Goal: Task Accomplishment & Management: Manage account settings

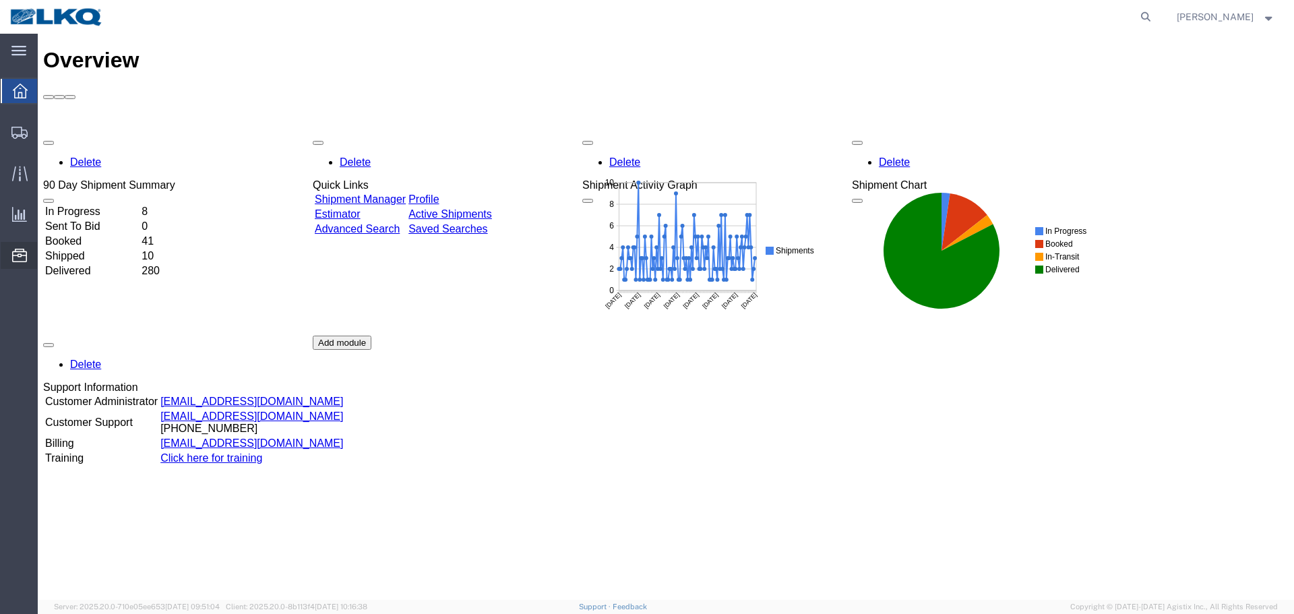
click at [0, 0] on span "Location Appointment" at bounding box center [0, 0] width 0 height 0
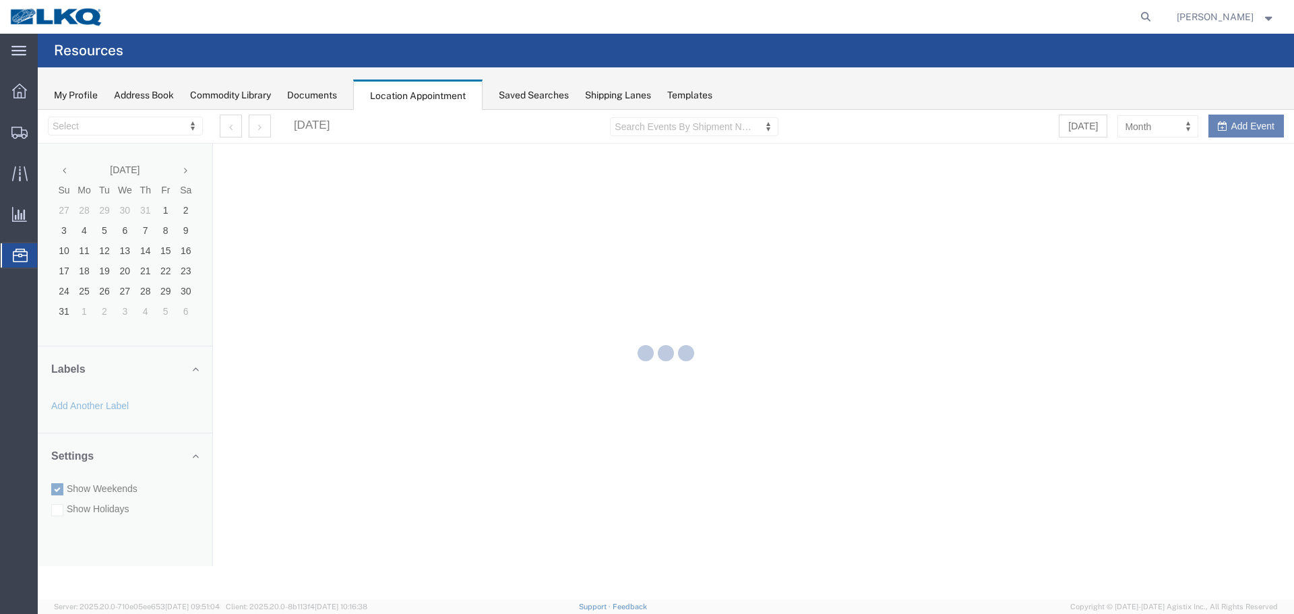
select select "28018"
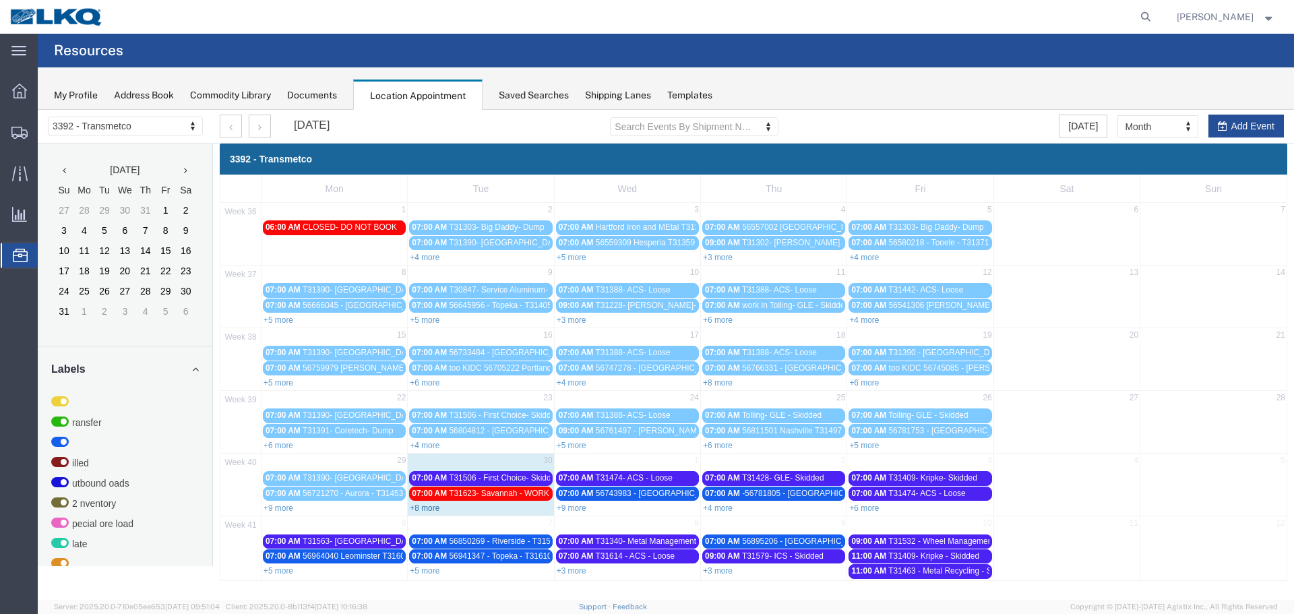
click at [427, 509] on link "+8 more" at bounding box center [425, 507] width 30 height 9
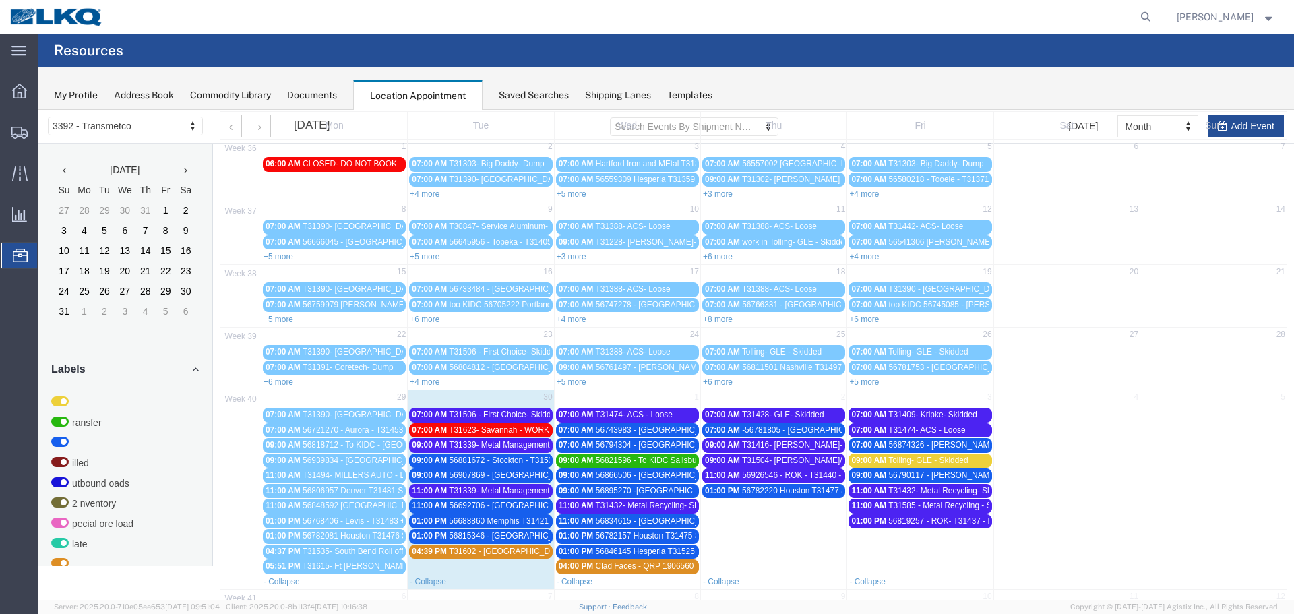
scroll to position [131, 0]
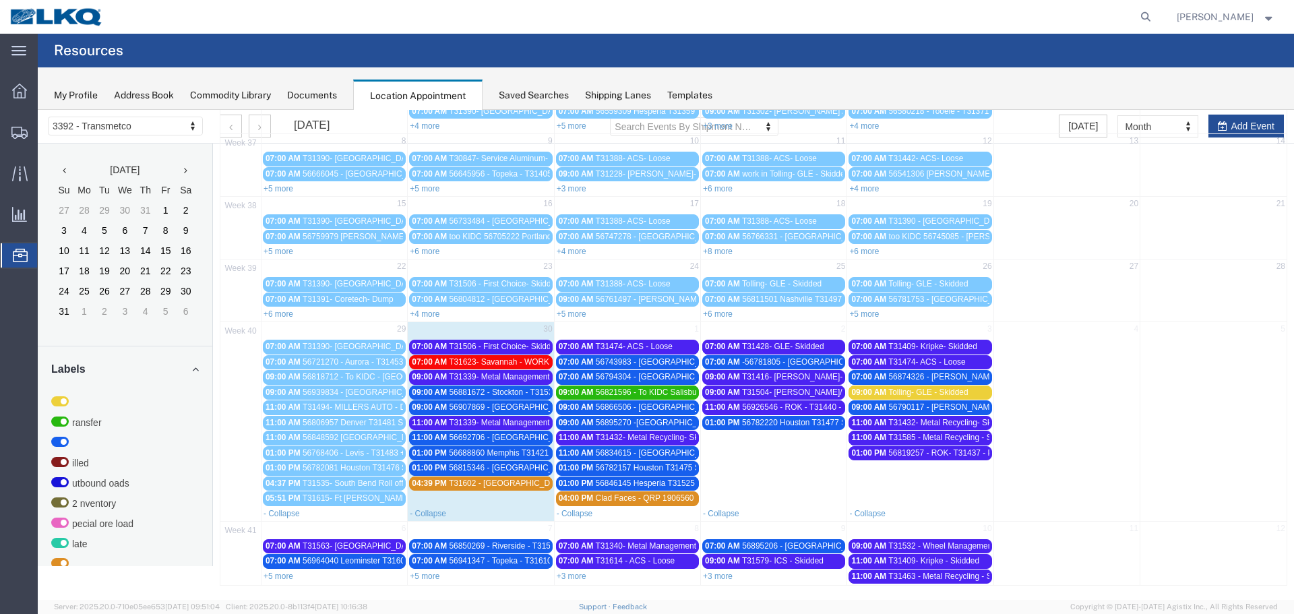
click at [514, 375] on span "T31339- Metal Management- Skidded" at bounding box center [516, 376] width 135 height 9
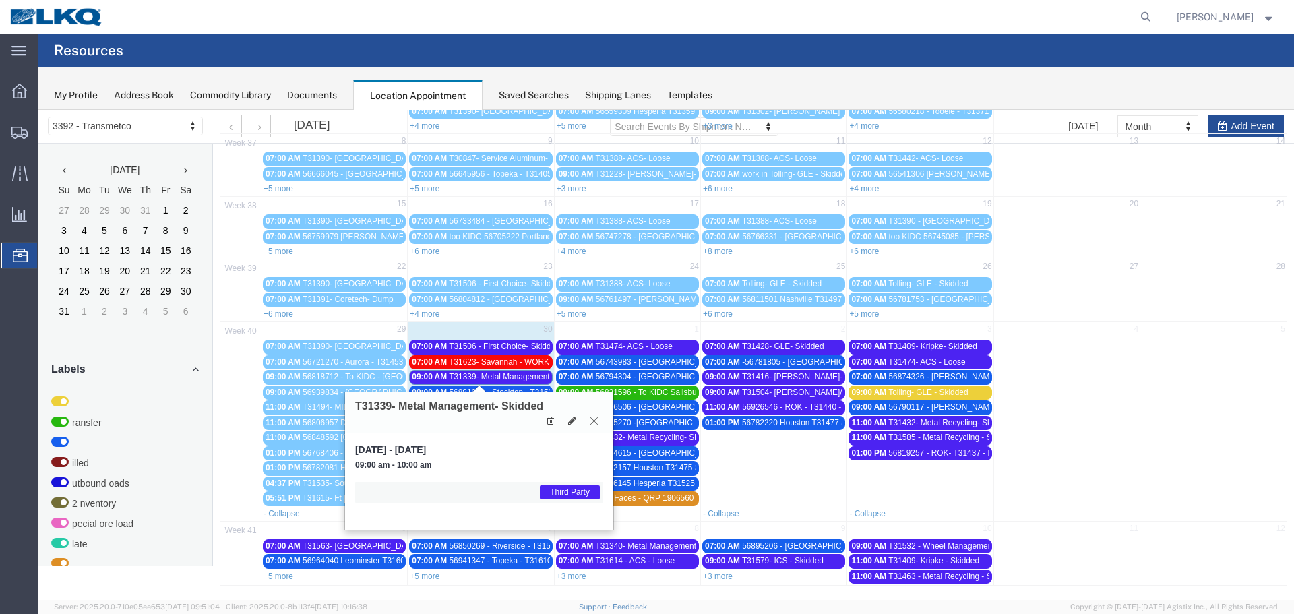
click at [594, 418] on icon at bounding box center [593, 420] width 7 height 8
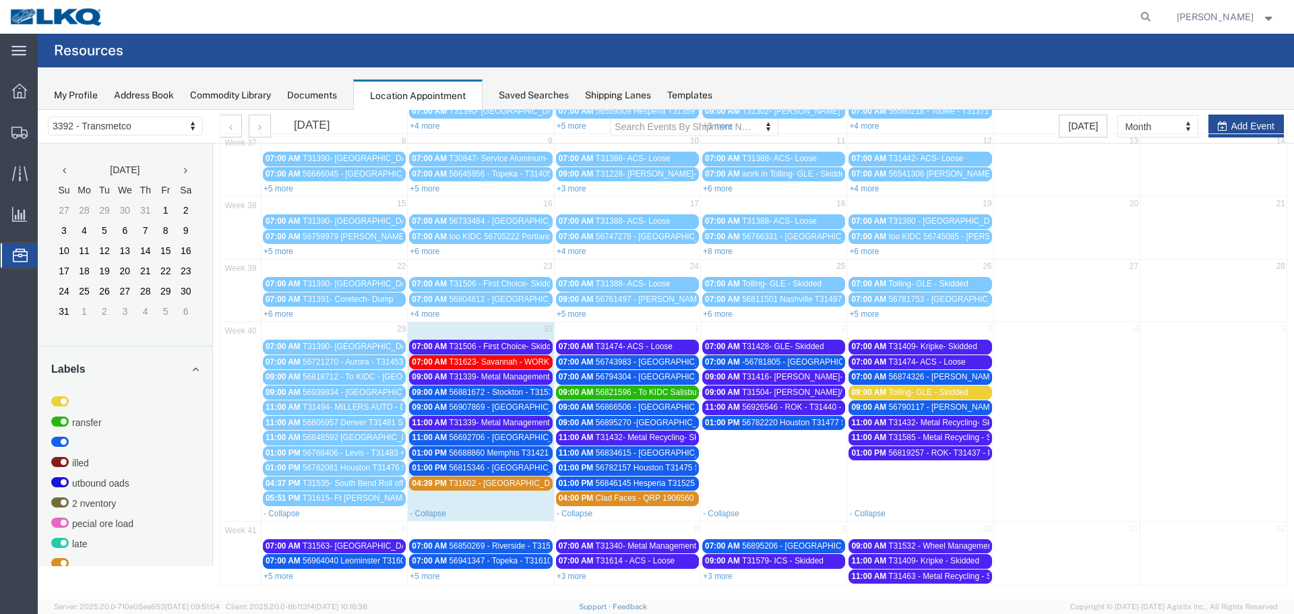
click at [493, 376] on span "T31339- Metal Management- Skidded" at bounding box center [516, 376] width 135 height 9
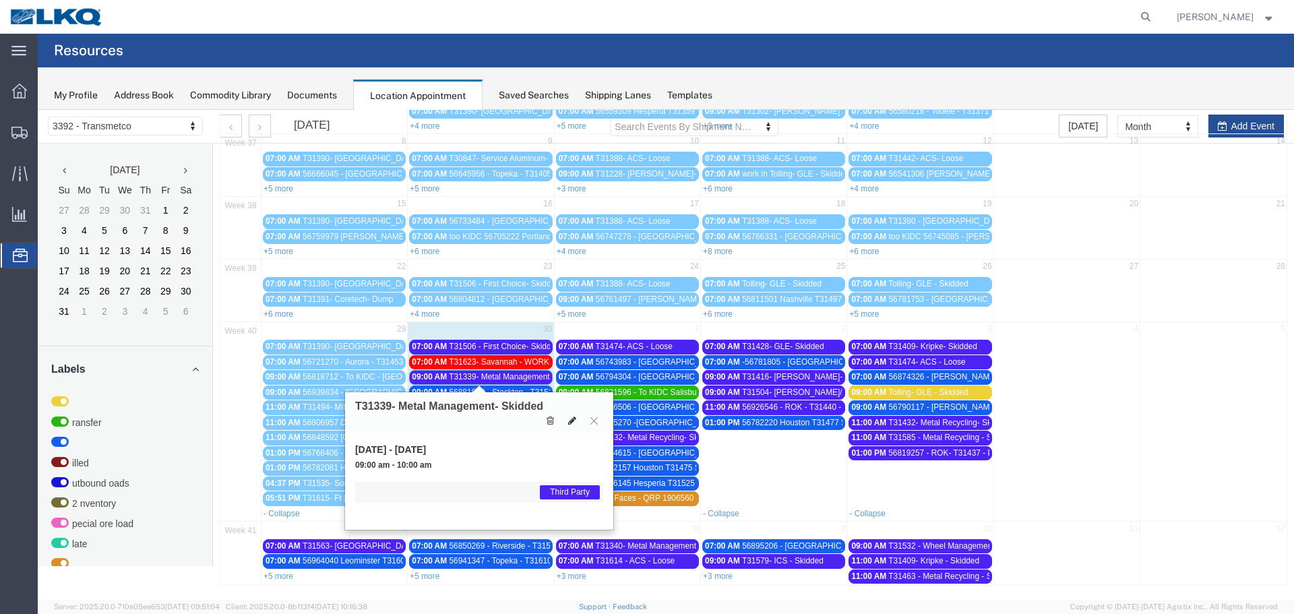
click at [573, 419] on icon at bounding box center [572, 420] width 8 height 9
select select "1"
select select "23"
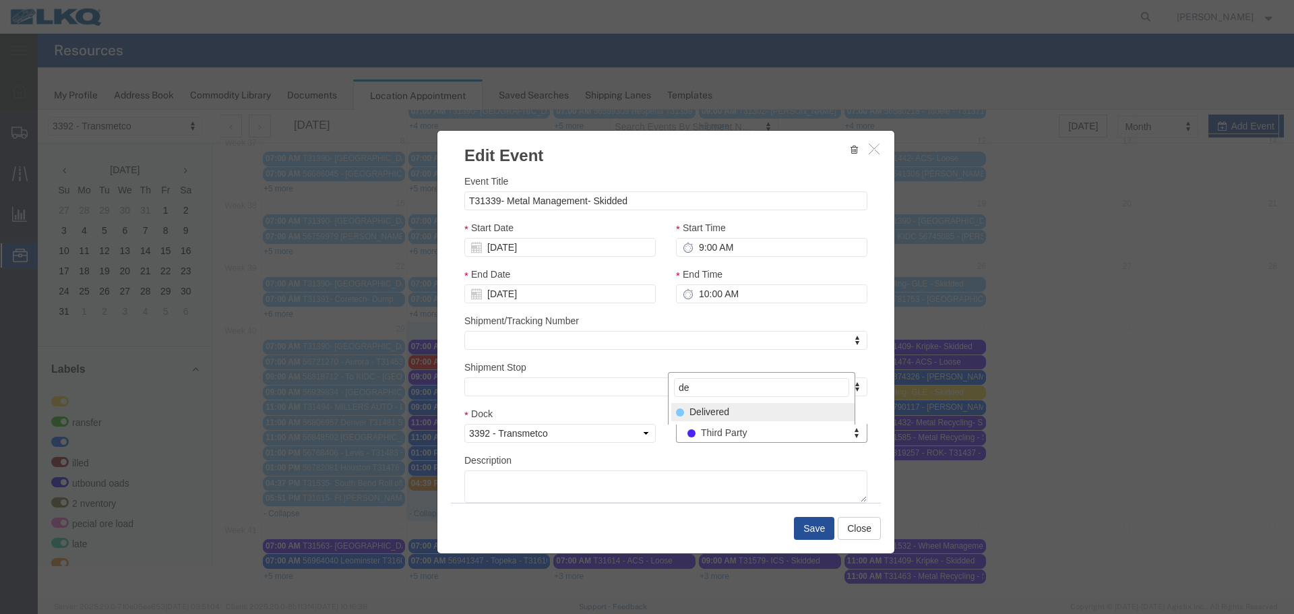
type input "de"
select select "40"
click at [801, 534] on button "Save" at bounding box center [814, 528] width 40 height 23
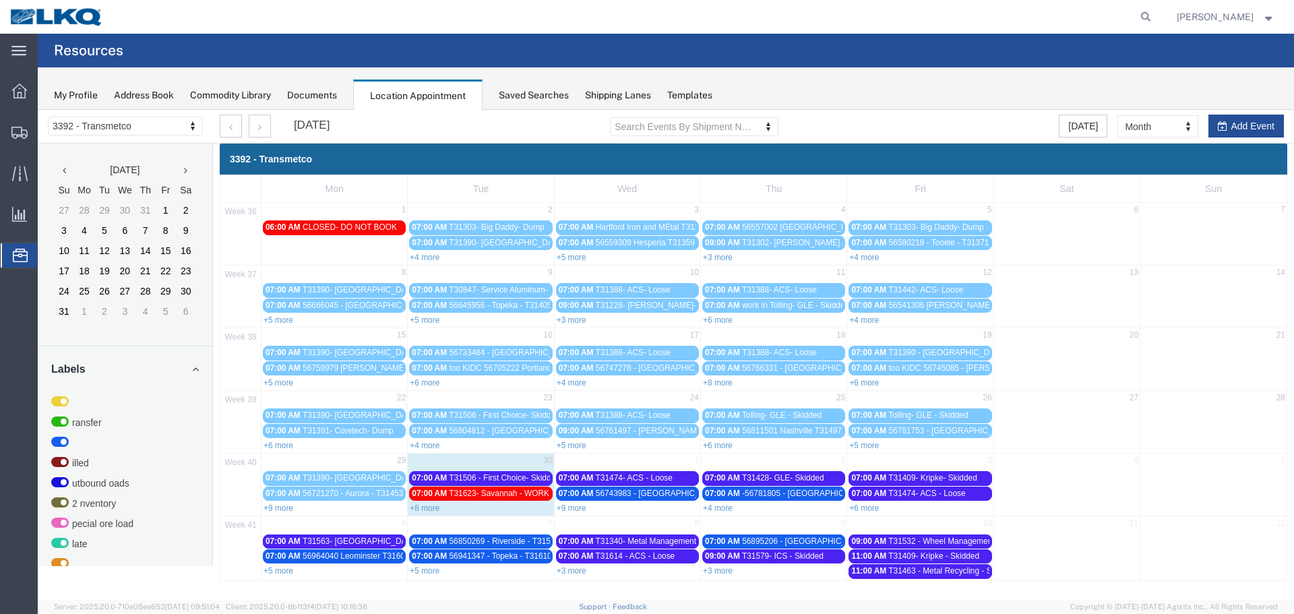
scroll to position [0, 0]
click at [429, 509] on link "+8 more" at bounding box center [425, 507] width 30 height 9
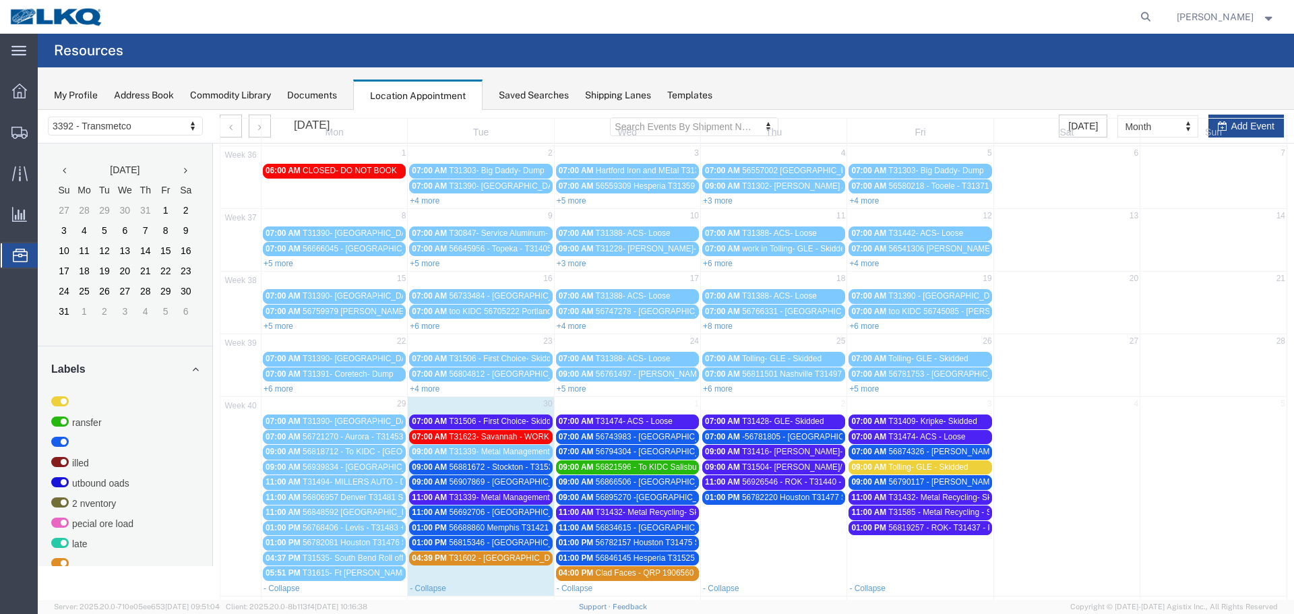
scroll to position [131, 0]
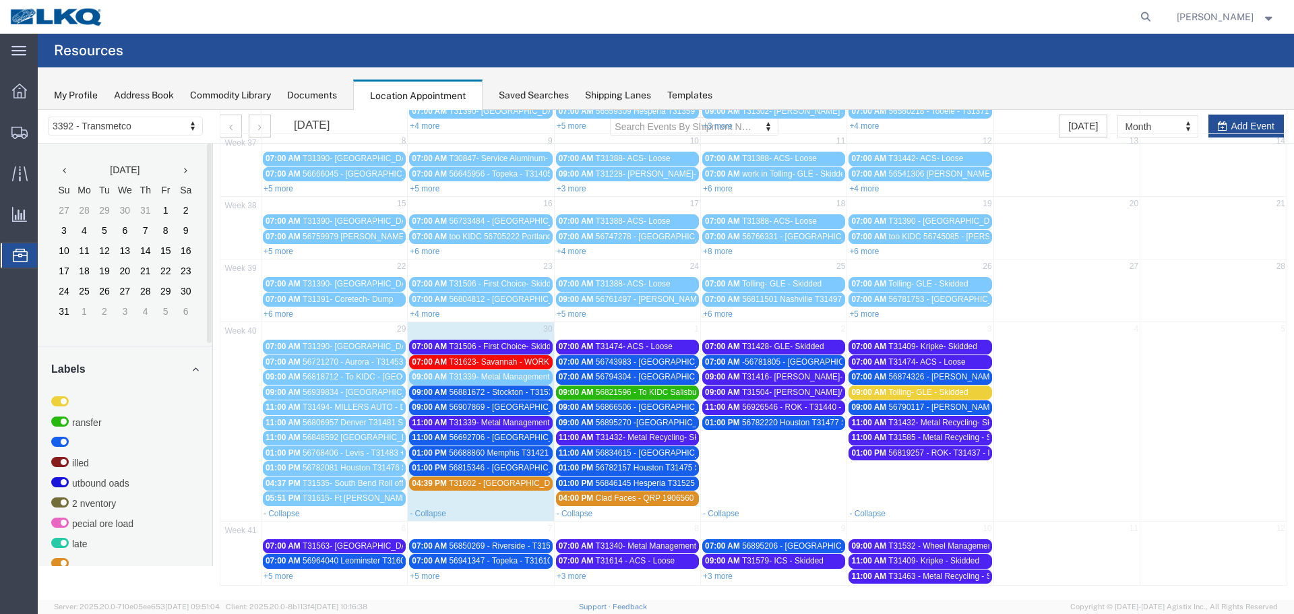
click at [478, 349] on span "T31506 - First Choice- Skidded" at bounding box center [504, 346] width 111 height 9
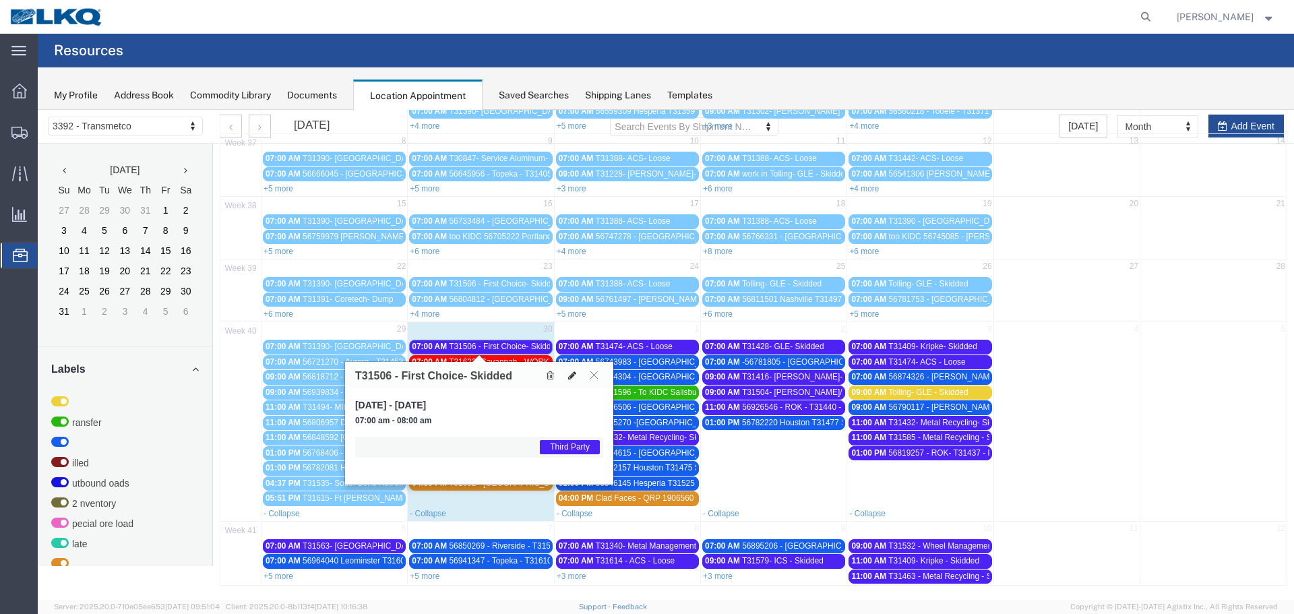
click at [574, 371] on icon at bounding box center [572, 375] width 8 height 9
select select "1"
select select "23"
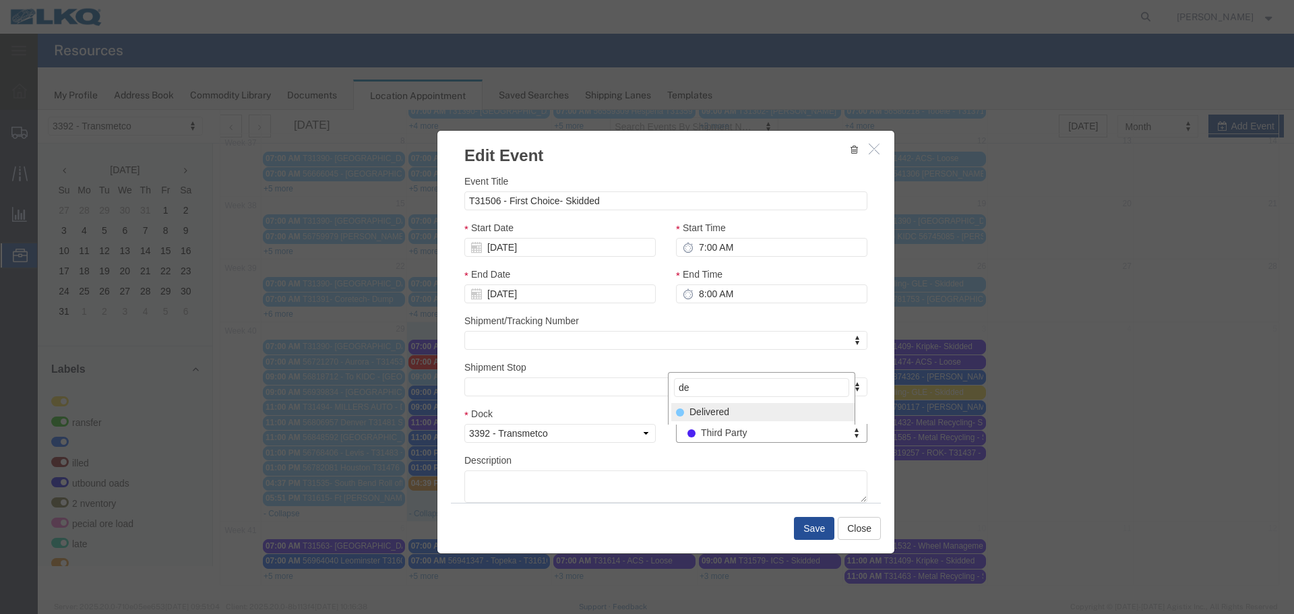
type input "de"
drag, startPoint x: 725, startPoint y: 414, endPoint x: 735, endPoint y: 423, distance: 12.9
select select "40"
click at [809, 526] on button "Save" at bounding box center [814, 528] width 40 height 23
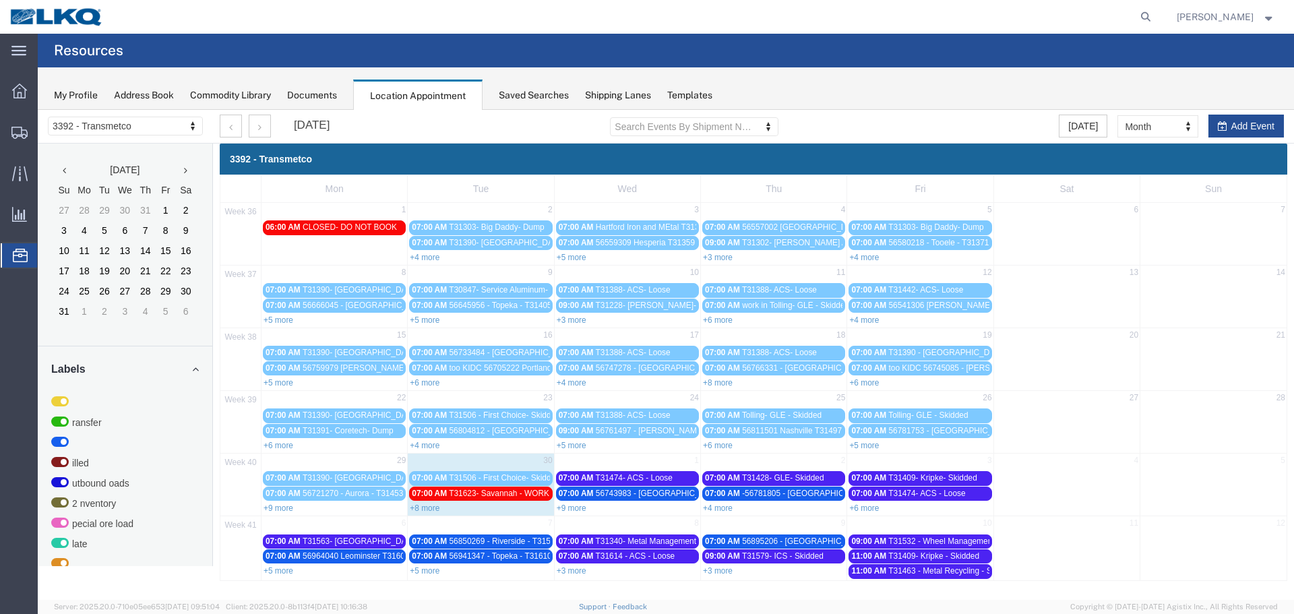
scroll to position [0, 0]
click at [427, 509] on link "+8 more" at bounding box center [425, 507] width 30 height 9
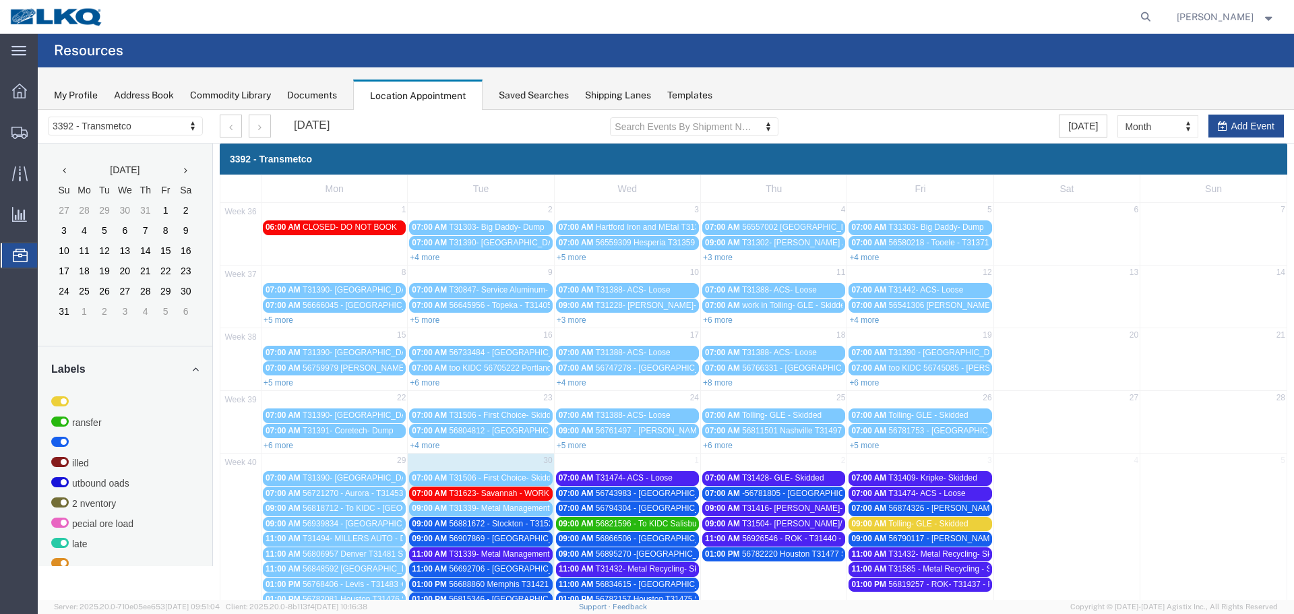
scroll to position [131, 0]
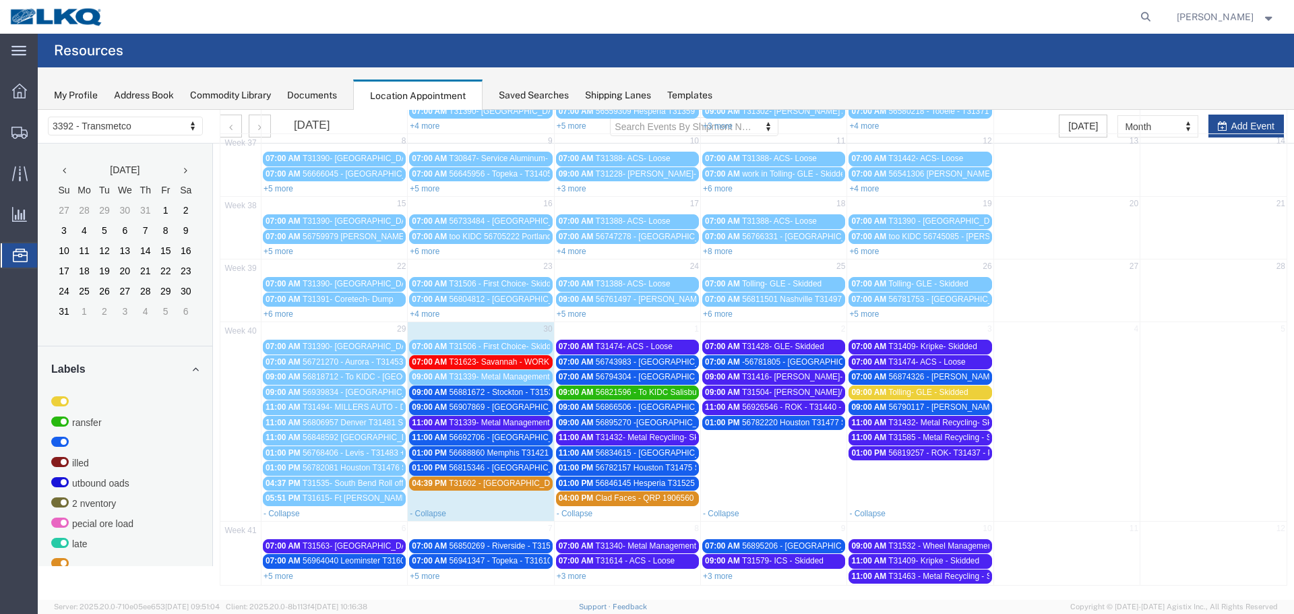
click at [524, 427] on span "T31339- Metal Management- Skidded" at bounding box center [516, 422] width 135 height 9
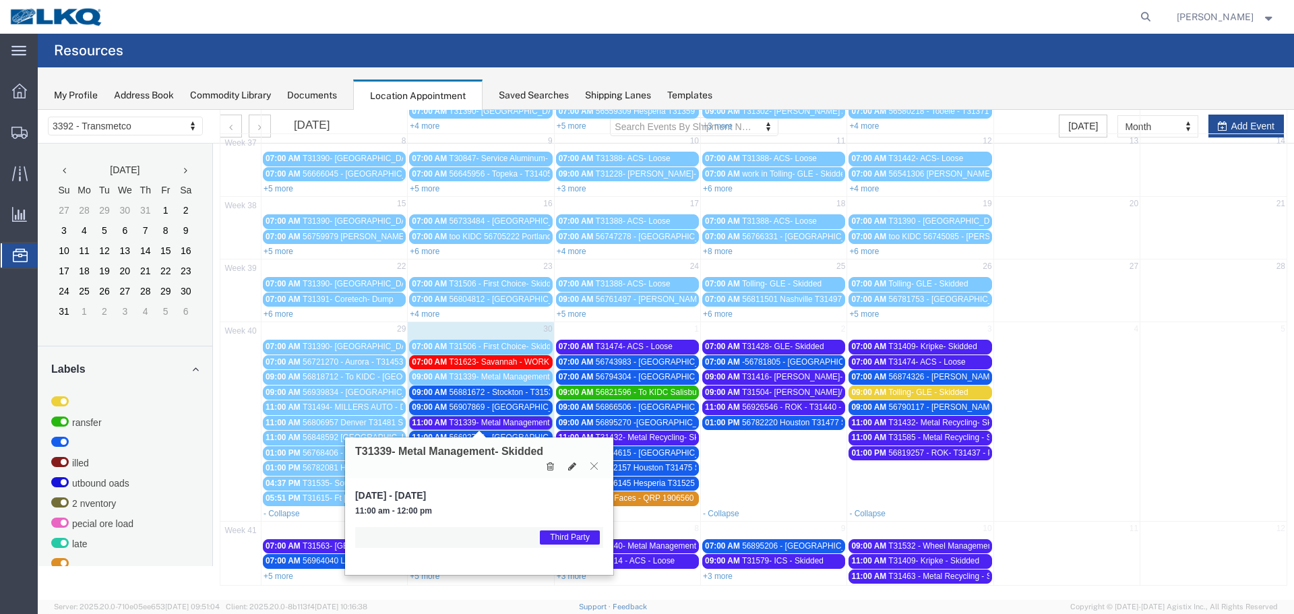
click at [592, 468] on icon at bounding box center [593, 466] width 7 height 8
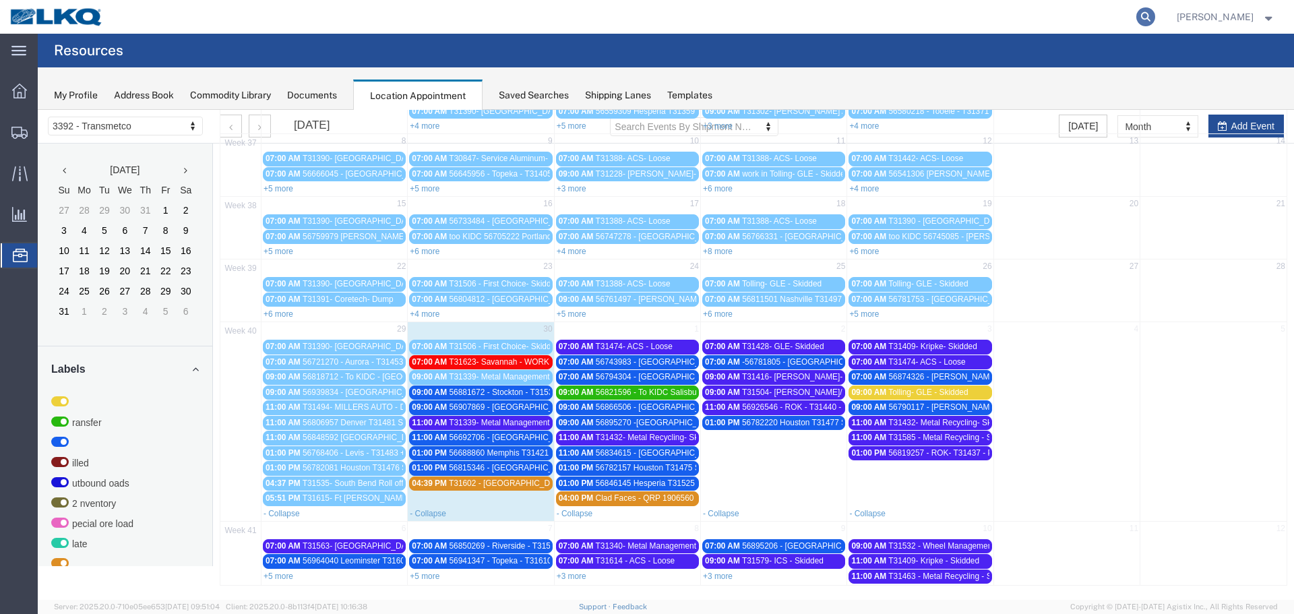
click at [1142, 23] on icon at bounding box center [1145, 16] width 19 height 19
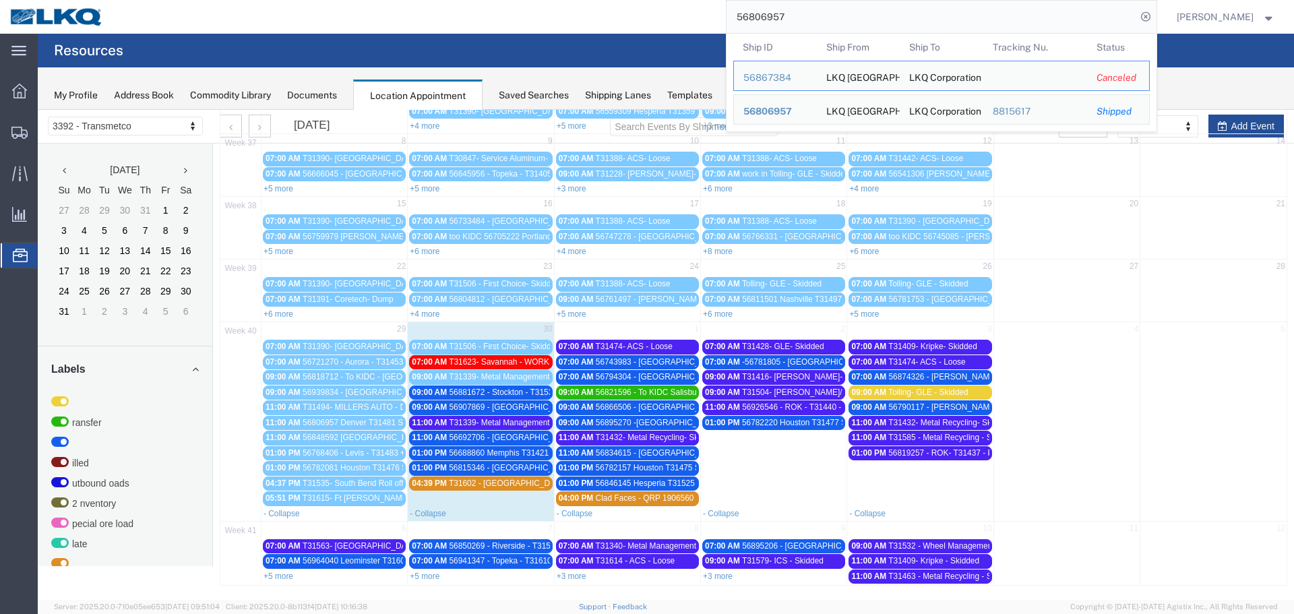
click at [838, 15] on input "56806957" at bounding box center [931, 17] width 410 height 32
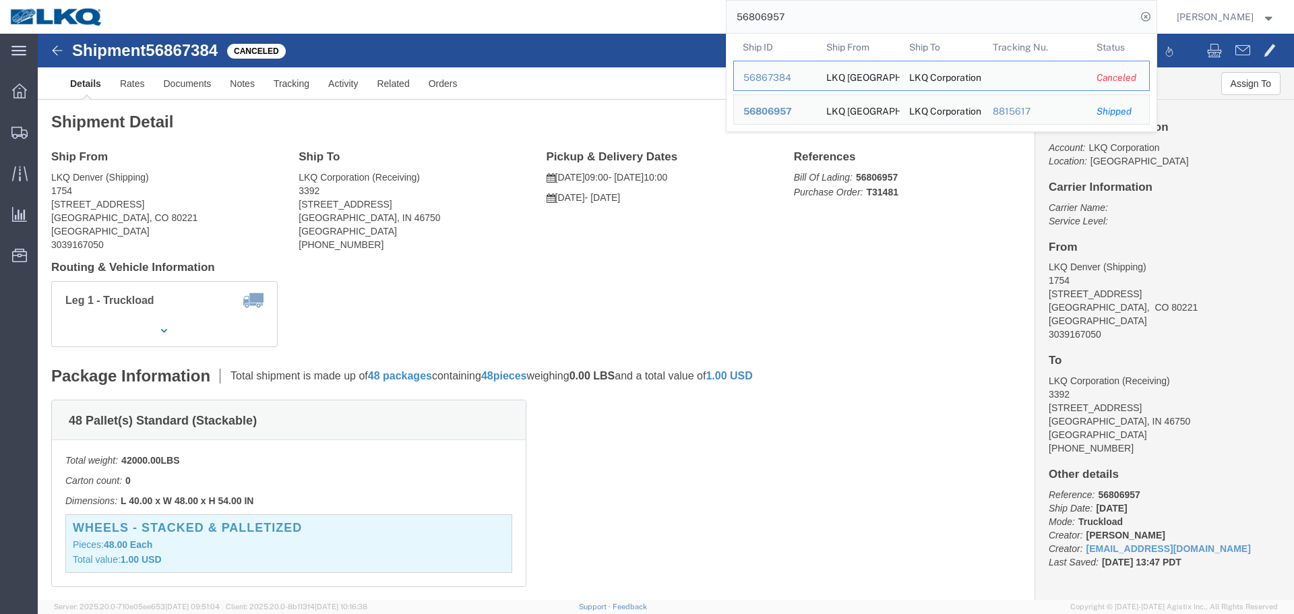
click at [873, 15] on input "56806957" at bounding box center [931, 17] width 410 height 32
click at [807, 0] on form "56806957 Ship ID Ship From Ship To Tracking Nu. Status Ship ID 56867384 Ship Fr…" at bounding box center [941, 17] width 431 height 34
drag, startPoint x: 798, startPoint y: 14, endPoint x: 644, endPoint y: 4, distance: 154.6
click at [644, 4] on div "56806957 Ship ID Ship From Ship To Tracking Nu. Status Ship ID 56867384 Ship Fr…" at bounding box center [634, 17] width 1043 height 34
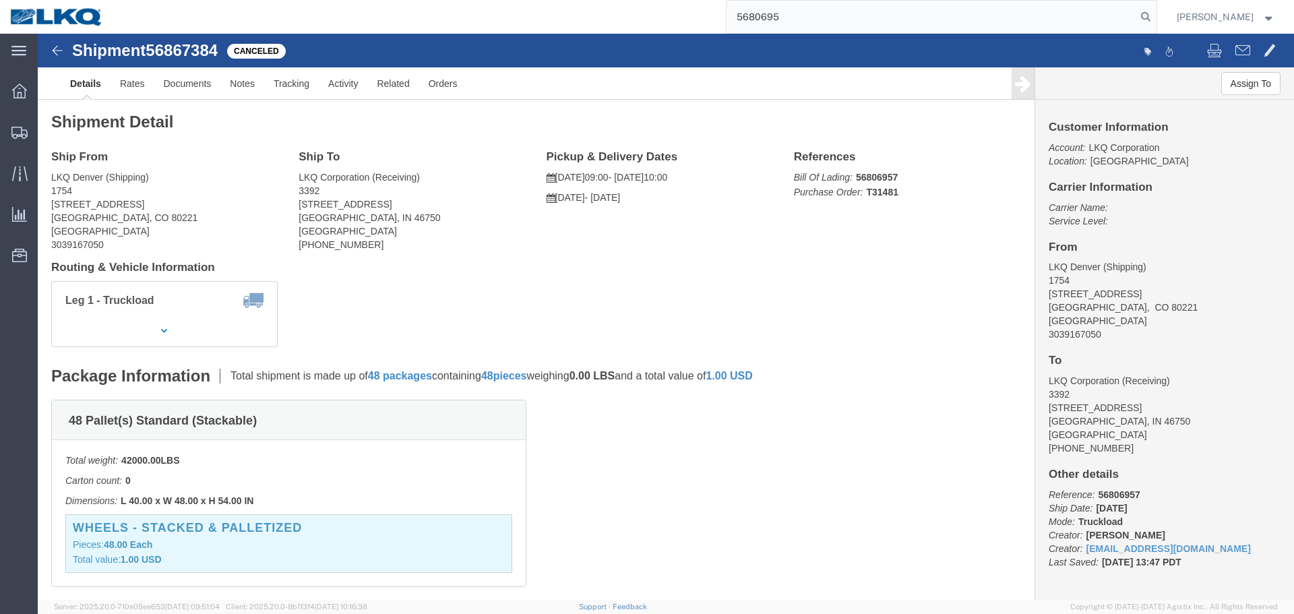
type input "56806957"
click at [784, 16] on input "56806957" at bounding box center [931, 17] width 410 height 32
click at [0, 0] on span "Location Appointment" at bounding box center [0, 0] width 0 height 0
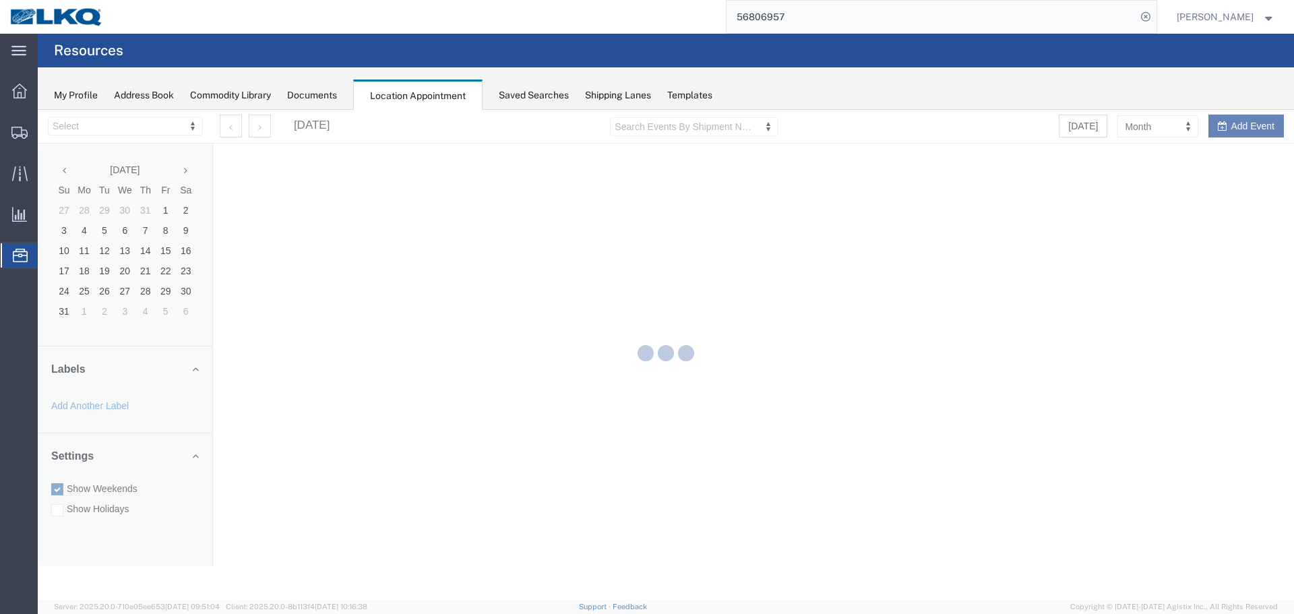
select select "28018"
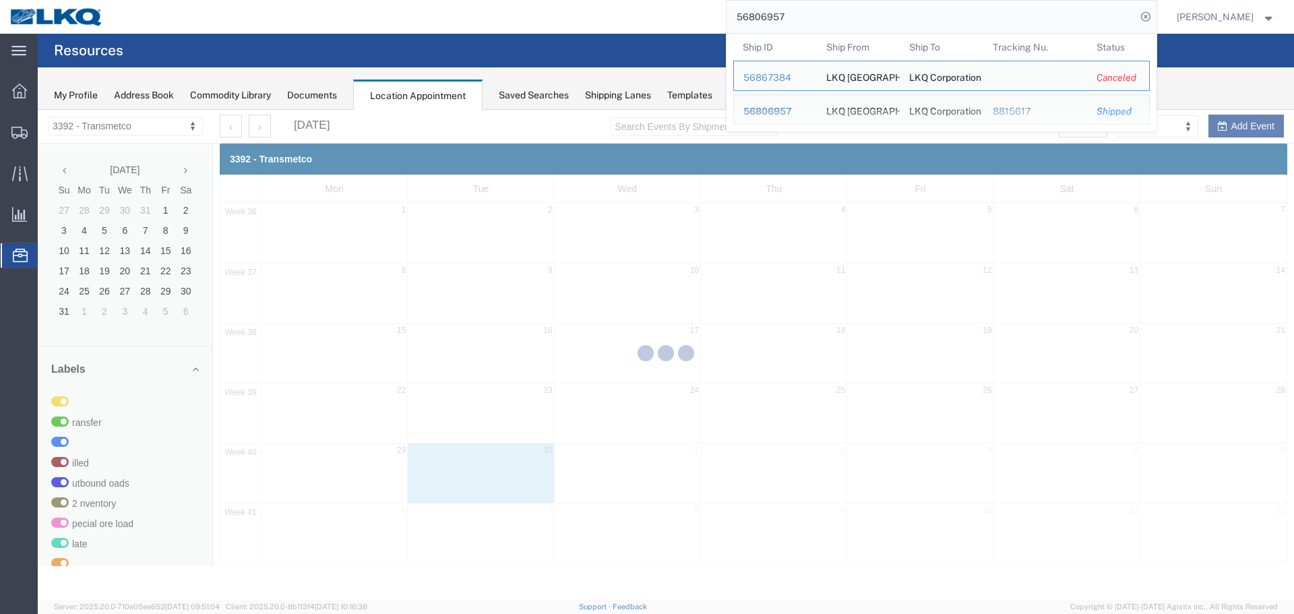
click at [811, 17] on input "56806957" at bounding box center [931, 17] width 410 height 32
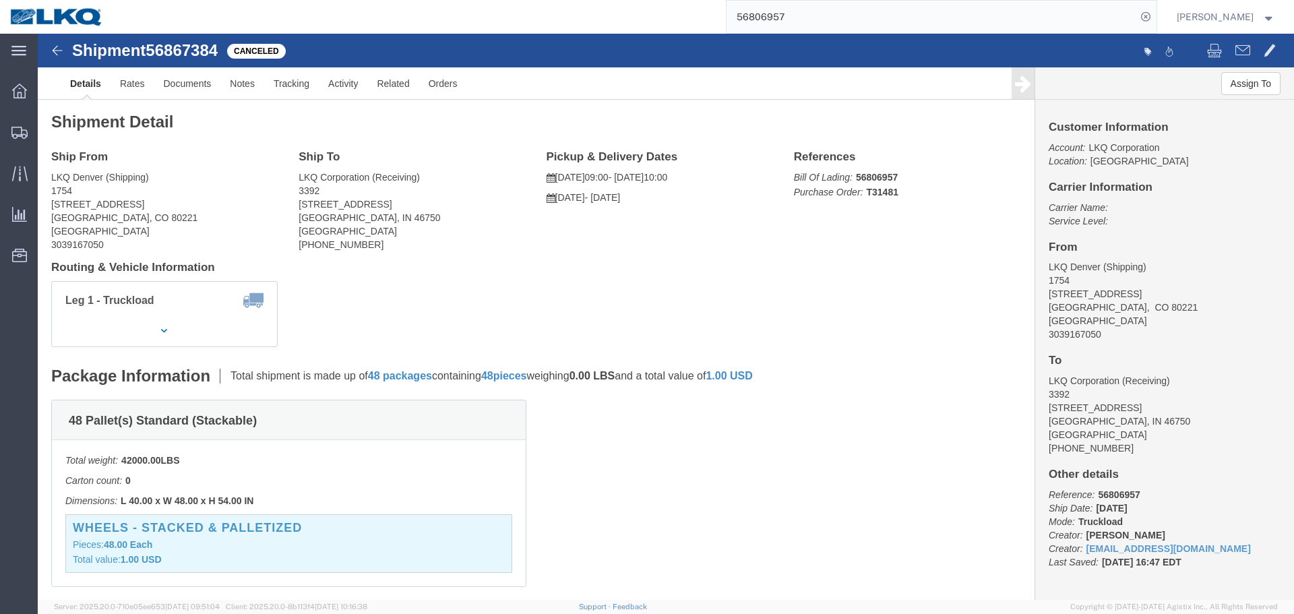
click at [788, 15] on input "56806957" at bounding box center [931, 17] width 410 height 32
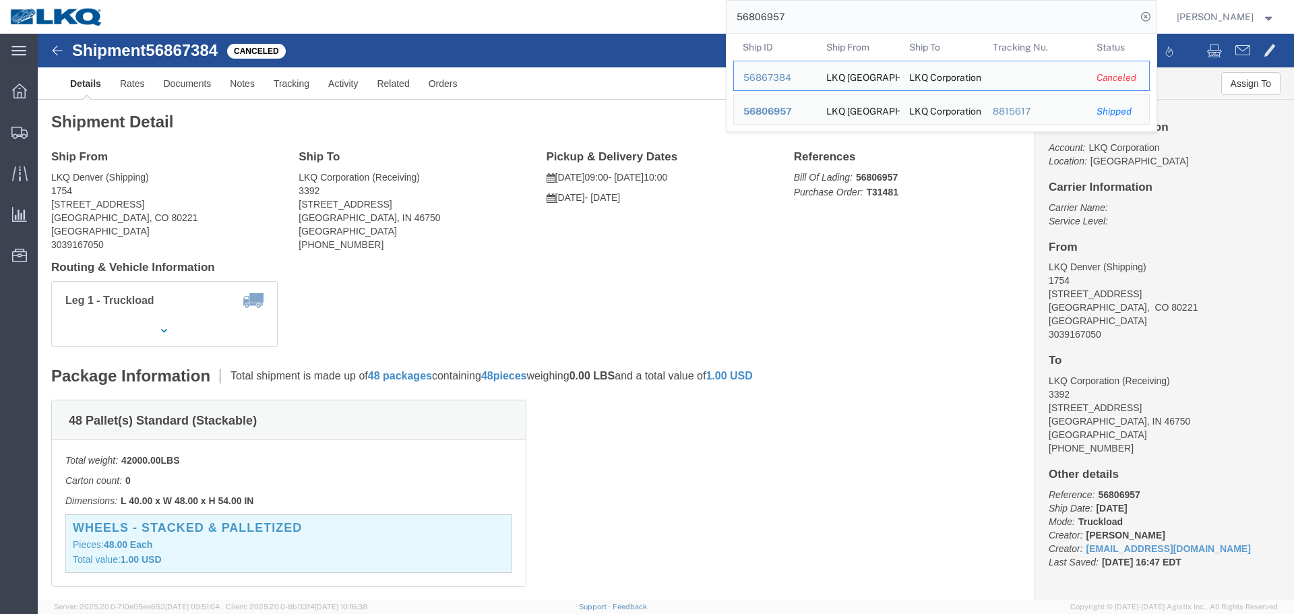
click at [791, 20] on input "56806957" at bounding box center [931, 17] width 410 height 32
click at [800, 20] on input "56806957" at bounding box center [931, 17] width 410 height 32
click at [1141, 20] on icon at bounding box center [1145, 16] width 19 height 19
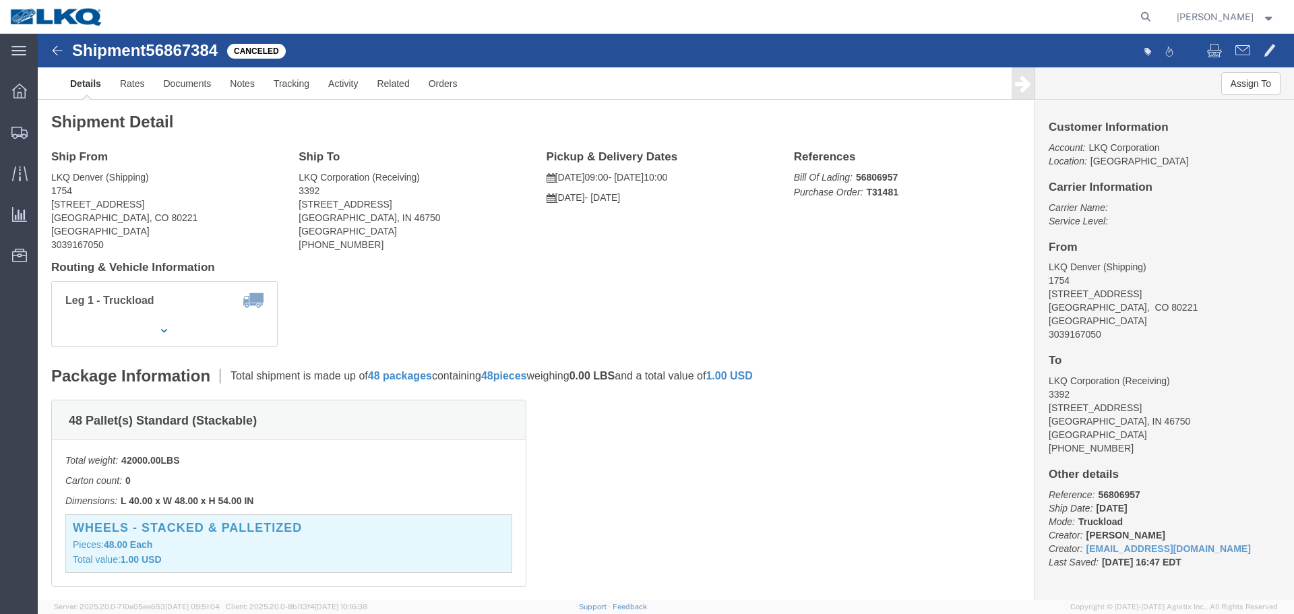
click at [1141, 20] on icon at bounding box center [1145, 16] width 19 height 19
type input "56806957"
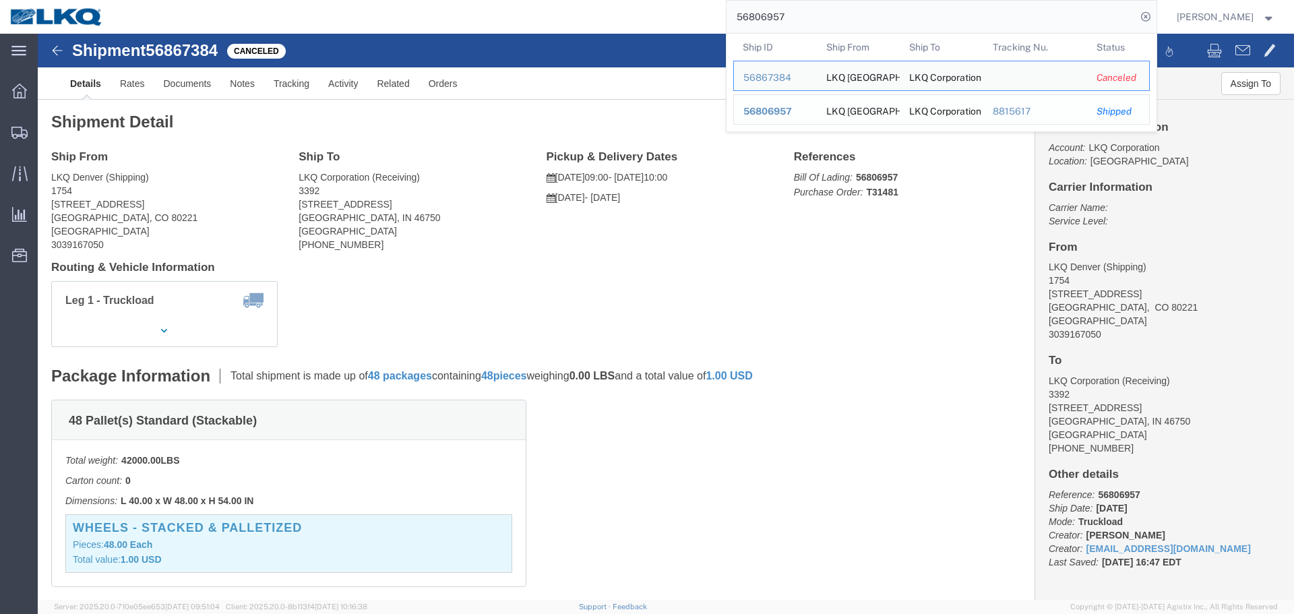
click at [777, 115] on span "56806957" at bounding box center [767, 111] width 49 height 11
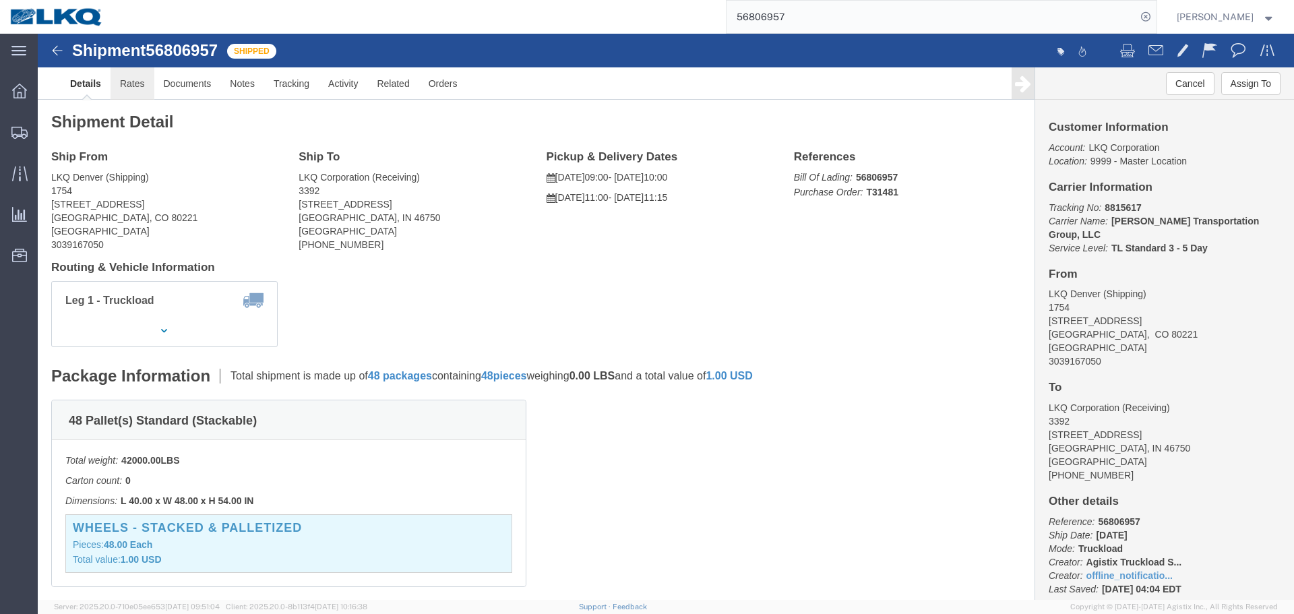
click link "Rates"
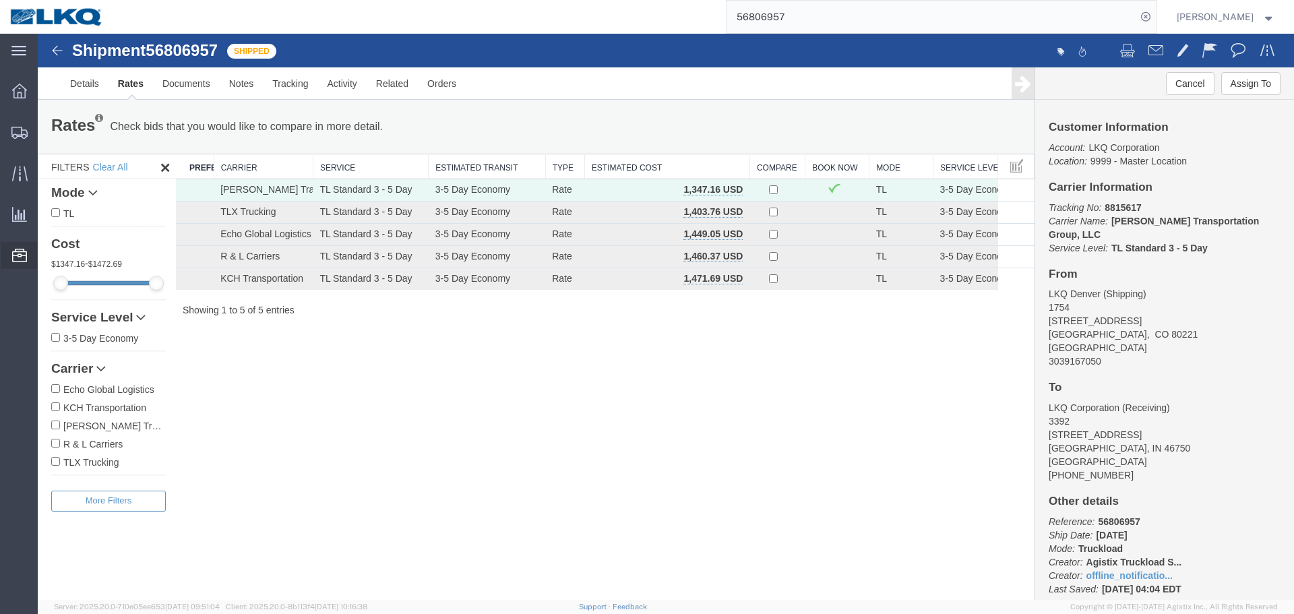
click at [0, 0] on span "Location Appointment" at bounding box center [0, 0] width 0 height 0
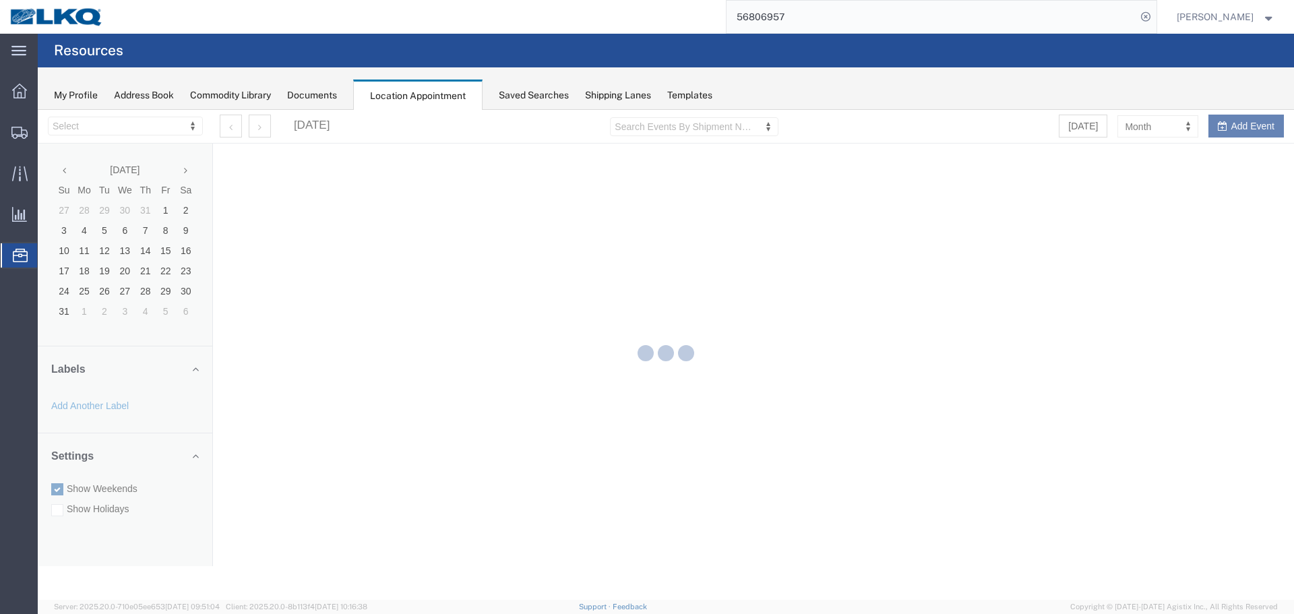
select select "28018"
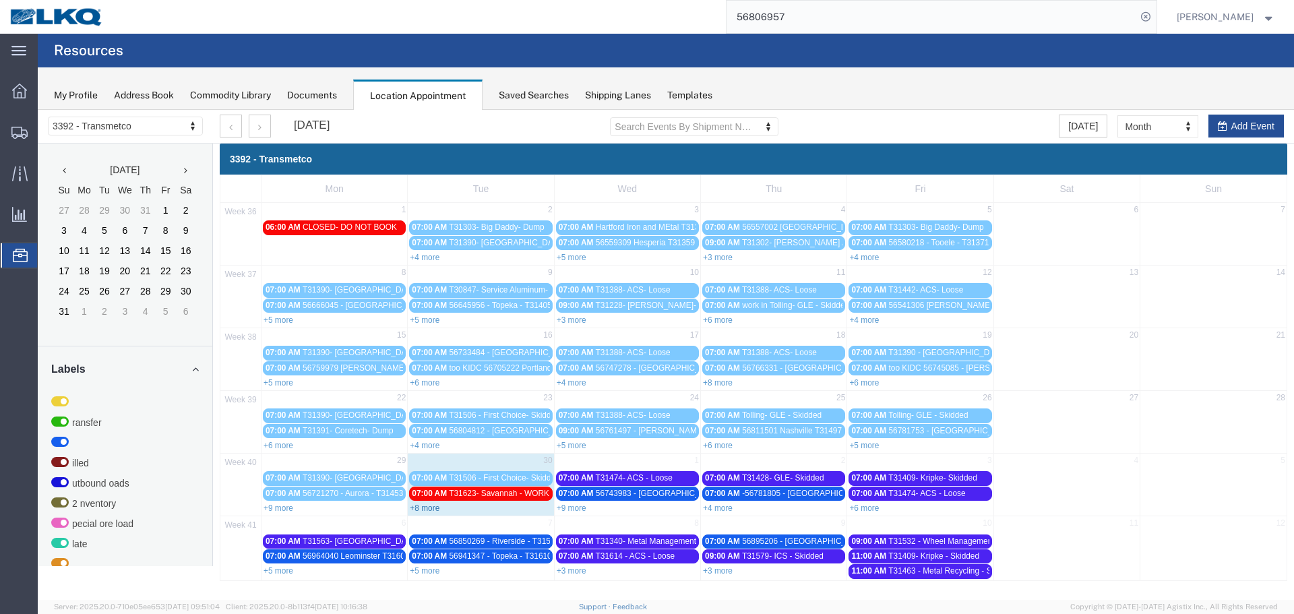
click at [431, 510] on link "+8 more" at bounding box center [425, 507] width 30 height 9
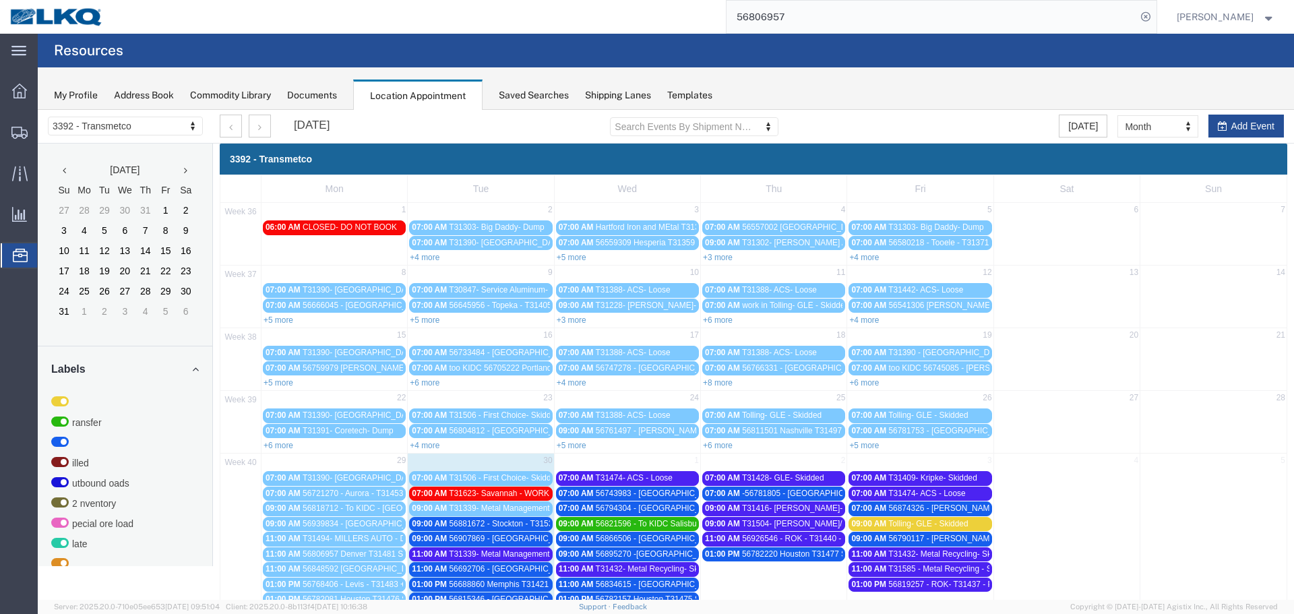
click at [505, 522] on span "56881672 - Stockton - T31538 - Palletized" at bounding box center [524, 523] width 150 height 9
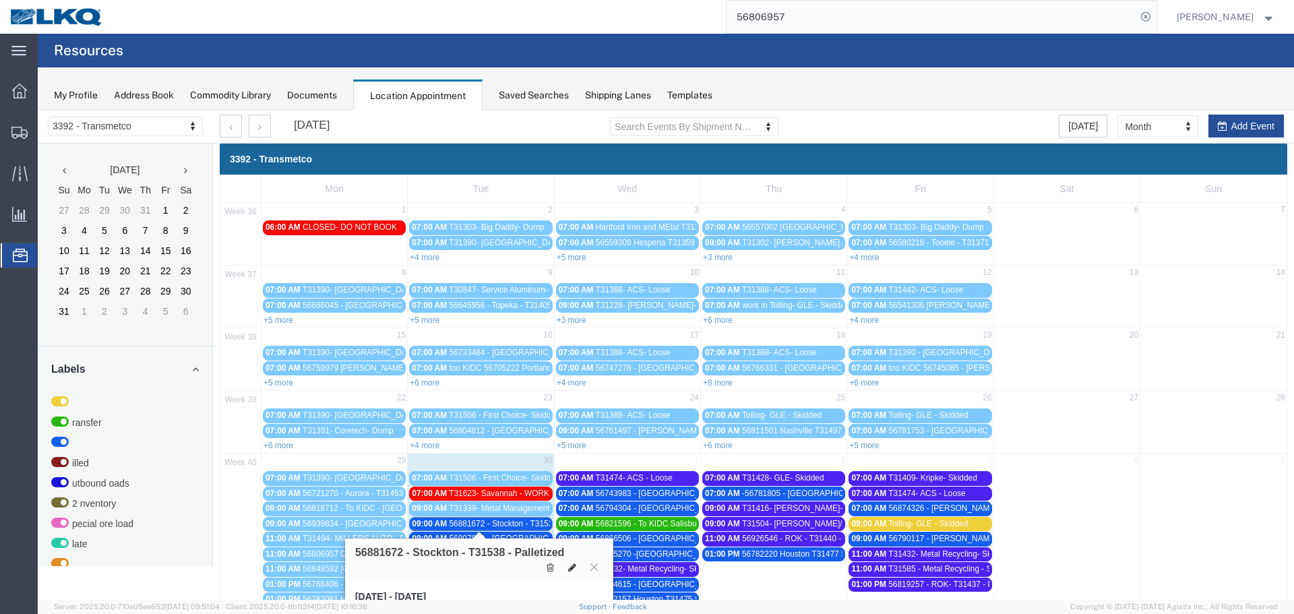
click at [573, 565] on icon at bounding box center [572, 567] width 8 height 9
select select "1"
select select "22"
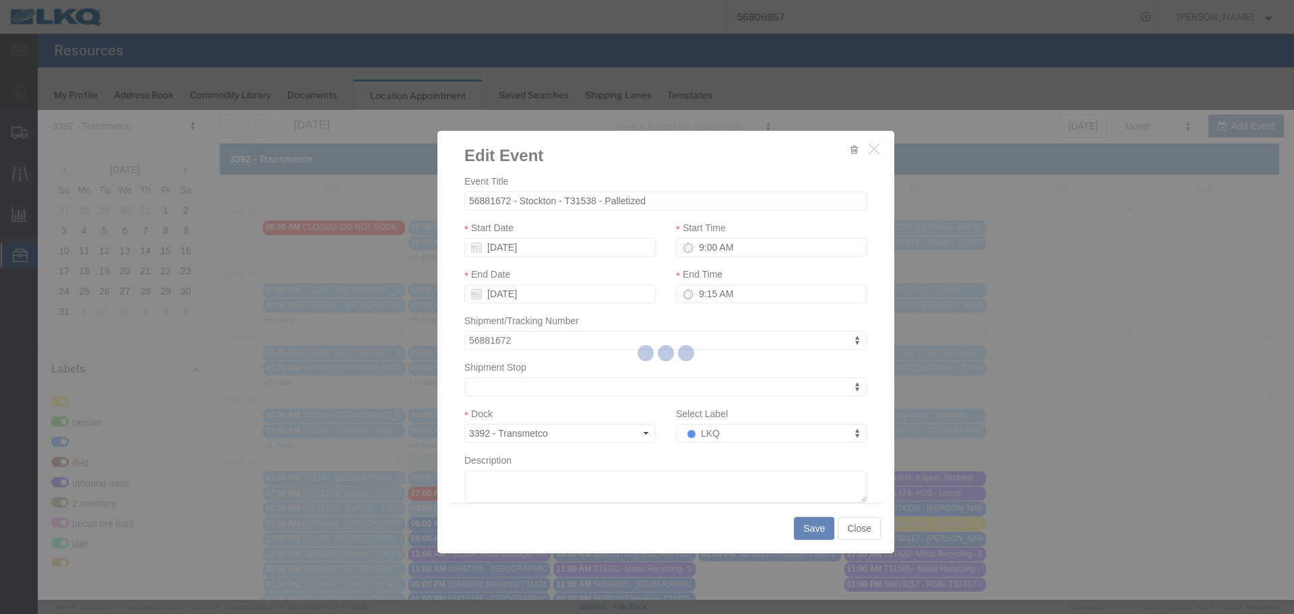
select select
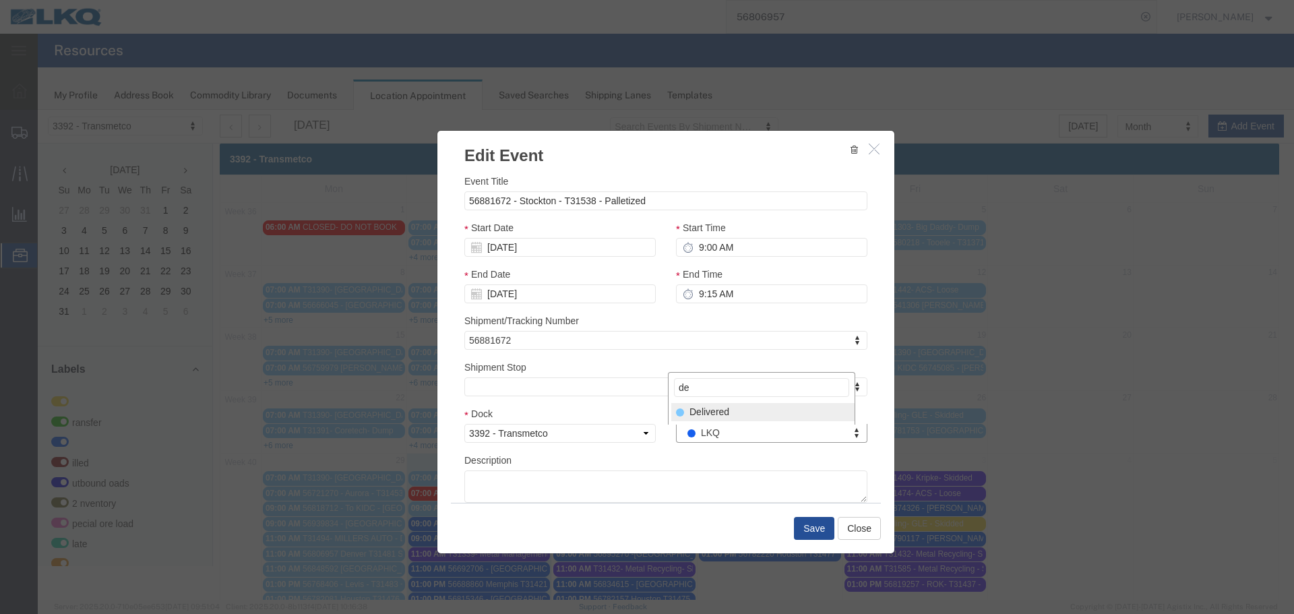
type input "de"
select select "40"
click at [804, 528] on button "Save" at bounding box center [814, 528] width 40 height 23
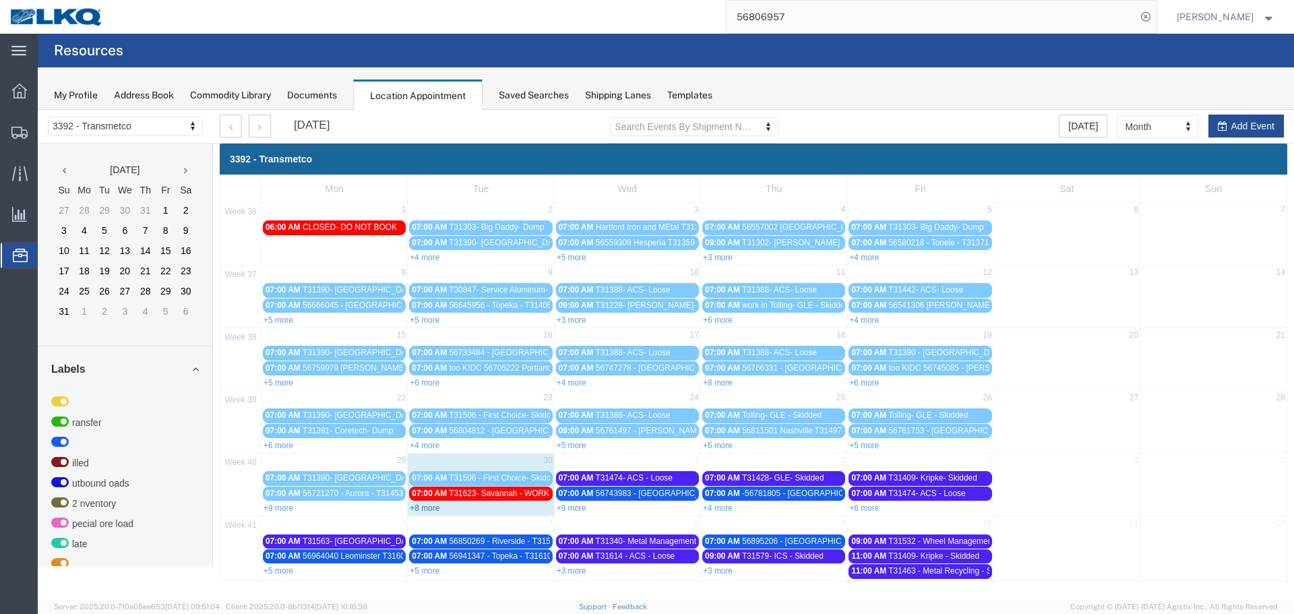
click at [416, 508] on link "+8 more" at bounding box center [425, 507] width 30 height 9
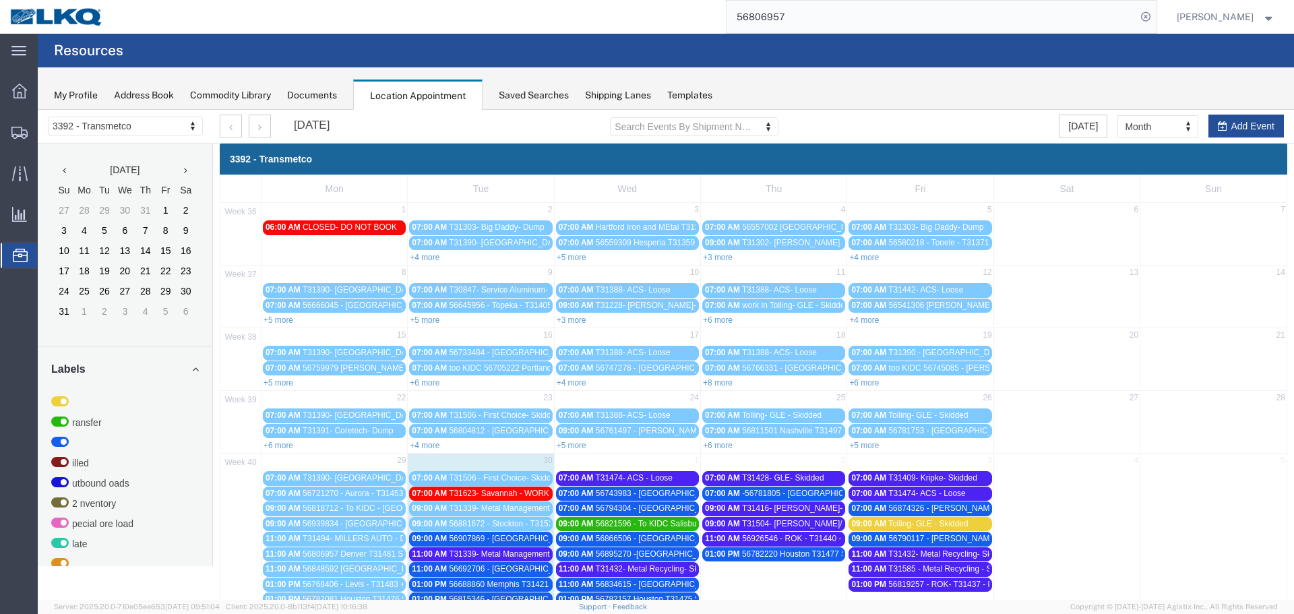
click at [482, 541] on span "56907869 - [GEOGRAPHIC_DATA] - T31586 - Palletized" at bounding box center [550, 538] width 202 height 9
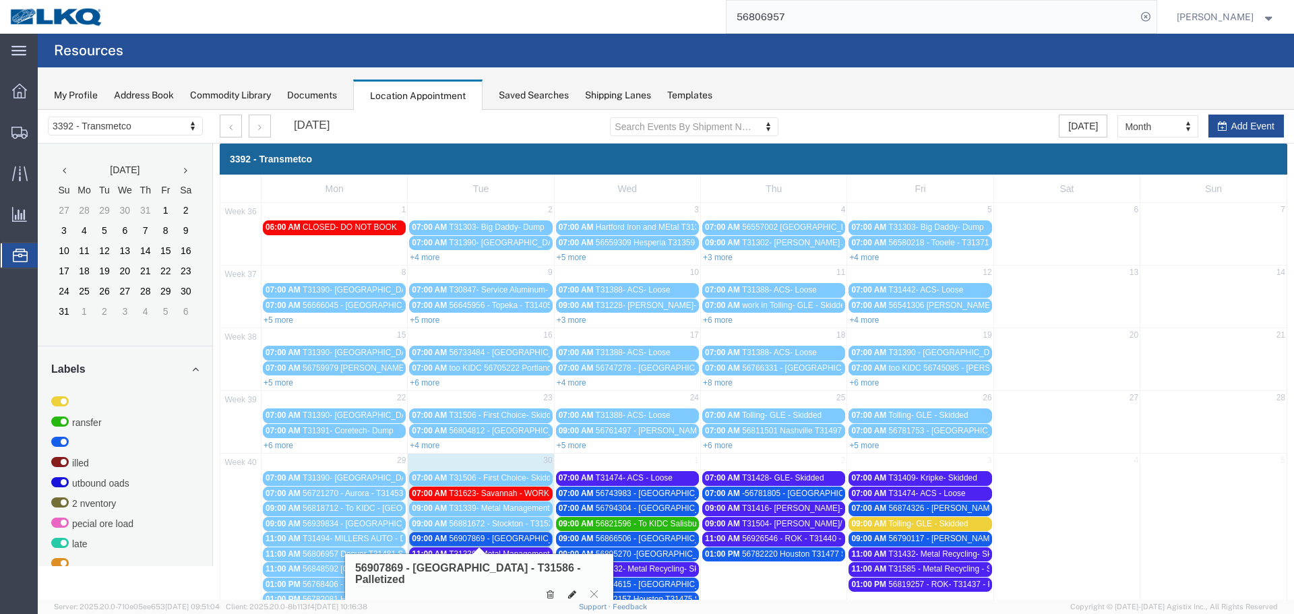
click at [571, 590] on icon at bounding box center [572, 594] width 8 height 9
select select "100"
select select "1"
select select "22"
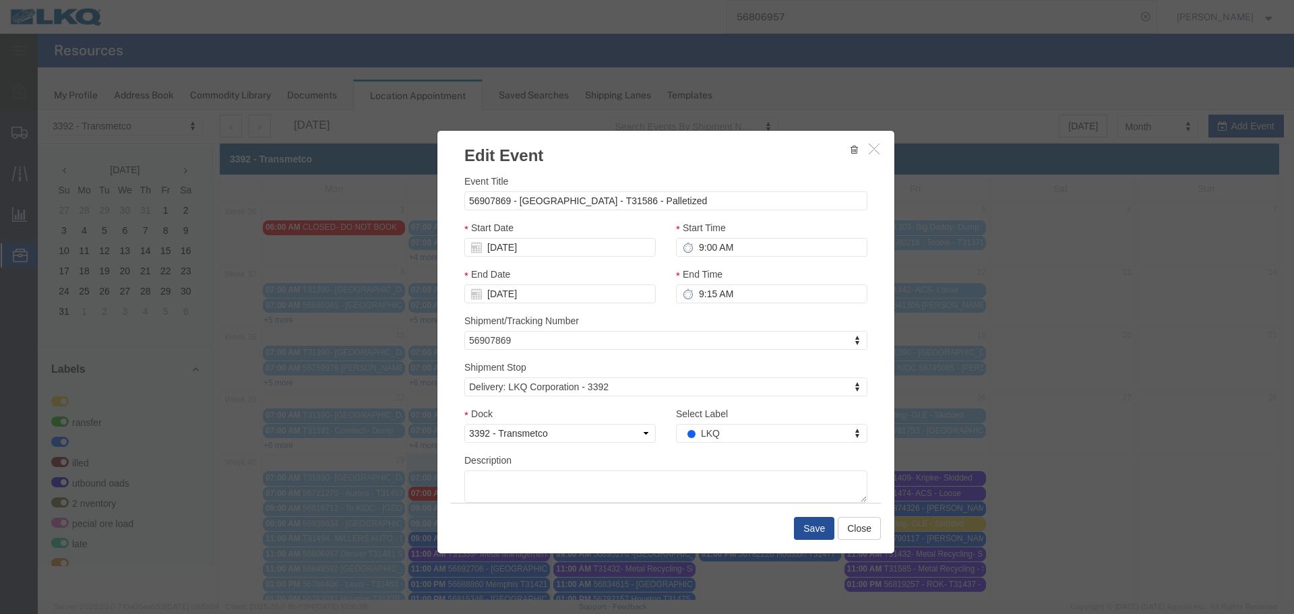
drag, startPoint x: 753, startPoint y: 549, endPoint x: 716, endPoint y: 439, distance: 116.1
type input "de"
drag, startPoint x: 729, startPoint y: 416, endPoint x: 774, endPoint y: 455, distance: 59.3
select select "40"
click at [813, 528] on button "Save" at bounding box center [814, 528] width 40 height 23
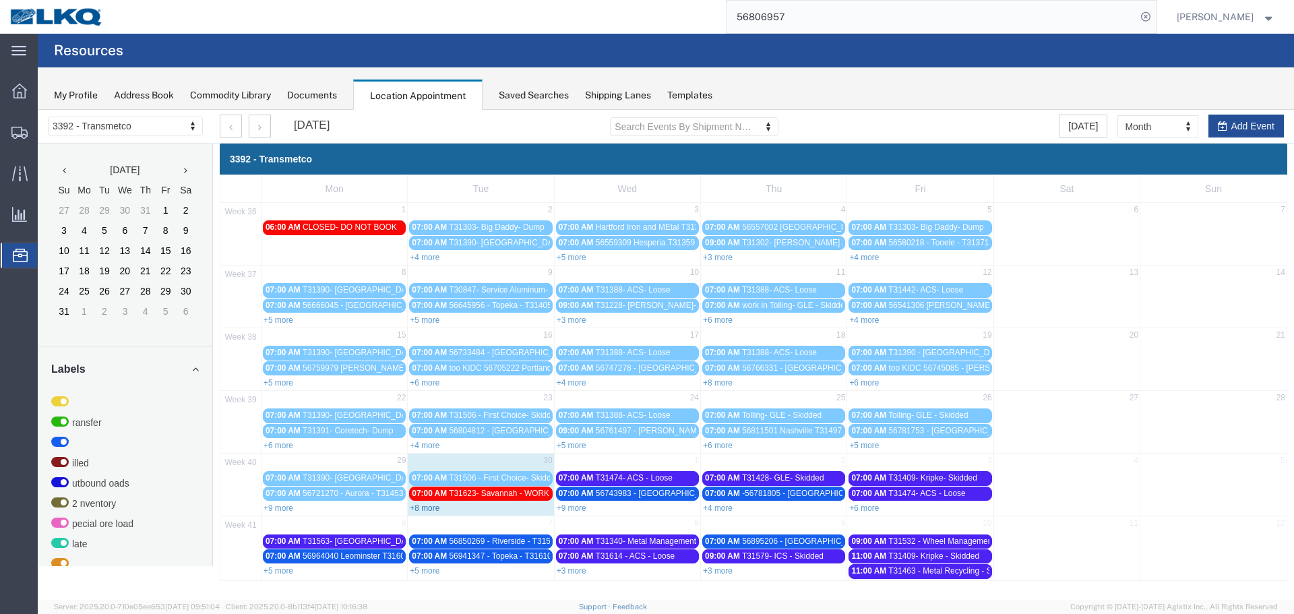
click at [427, 511] on link "+8 more" at bounding box center [425, 507] width 30 height 9
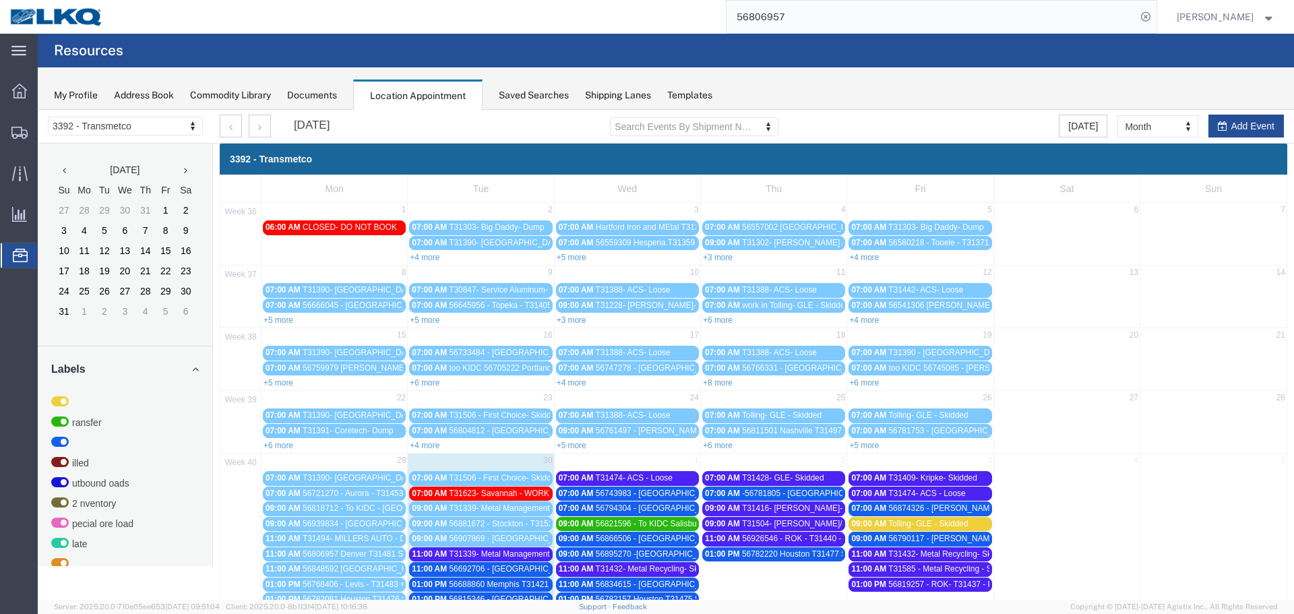
scroll to position [131, 0]
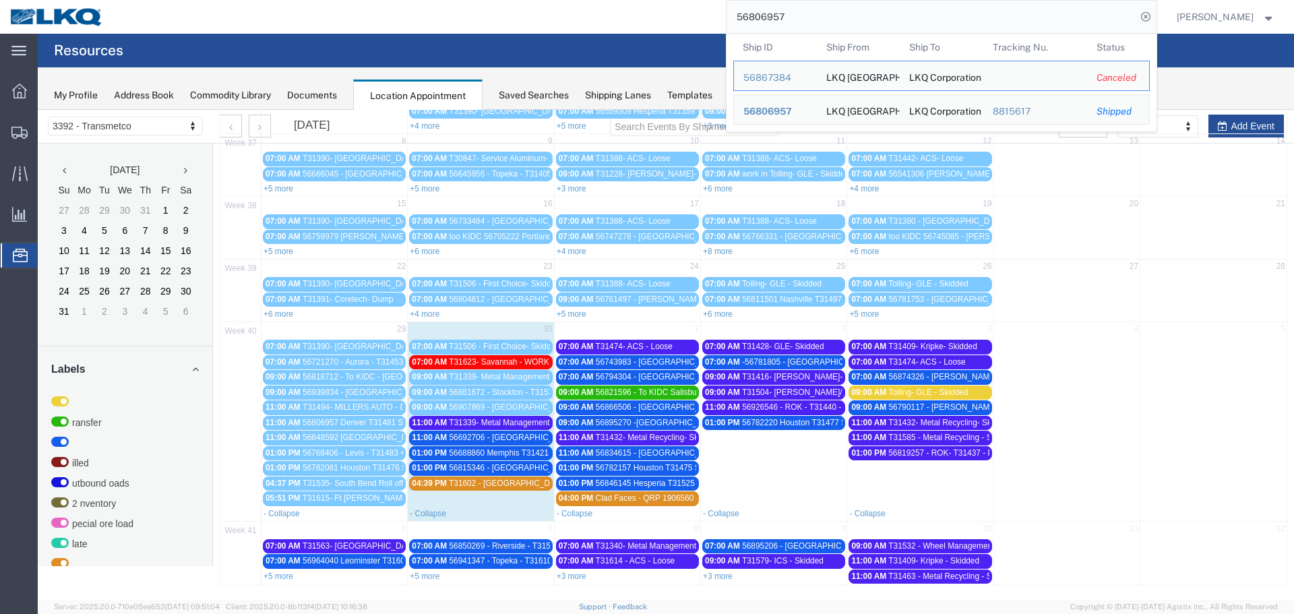
drag, startPoint x: 795, startPoint y: 19, endPoint x: 597, endPoint y: 14, distance: 198.2
click at [601, 15] on div "56806957 Ship ID Ship From Ship To Tracking Nu. Status Ship ID 56867384 Ship Fr…" at bounding box center [634, 17] width 1043 height 34
